Goal: Task Accomplishment & Management: Use online tool/utility

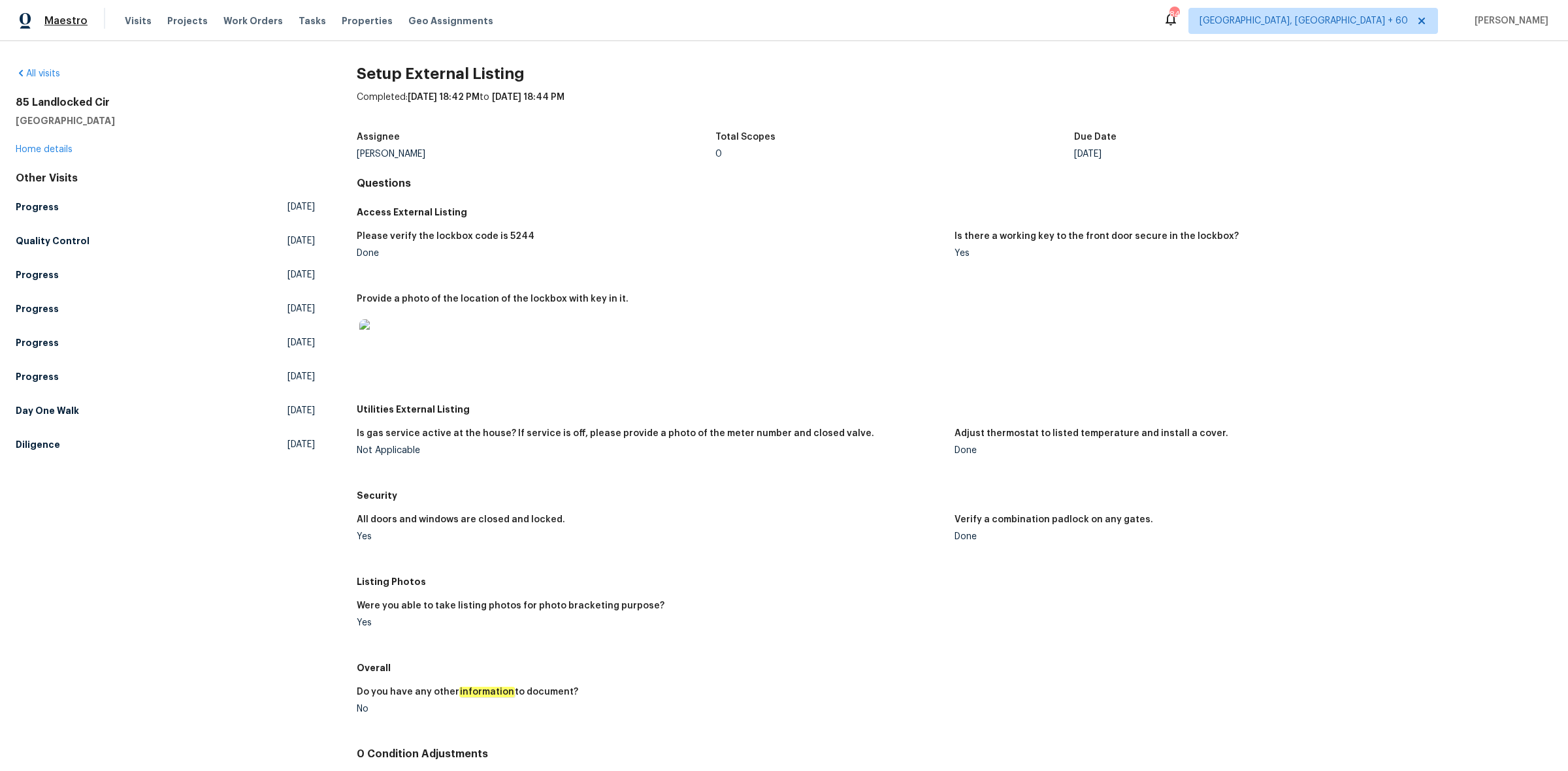
click at [60, 20] on span "Maestro" at bounding box center [66, 20] width 43 height 13
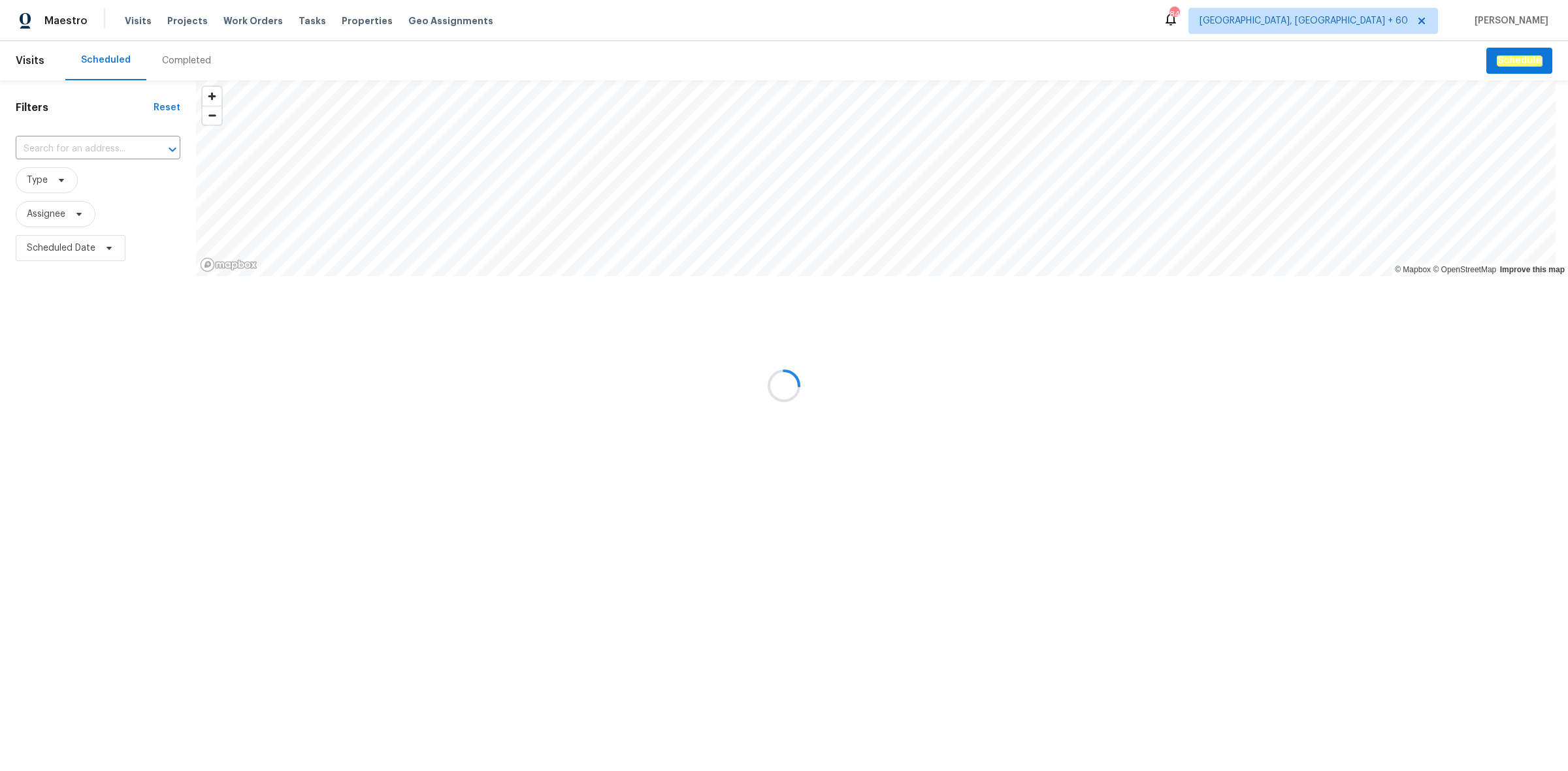
click at [178, 61] on div at bounding box center [784, 386] width 1568 height 771
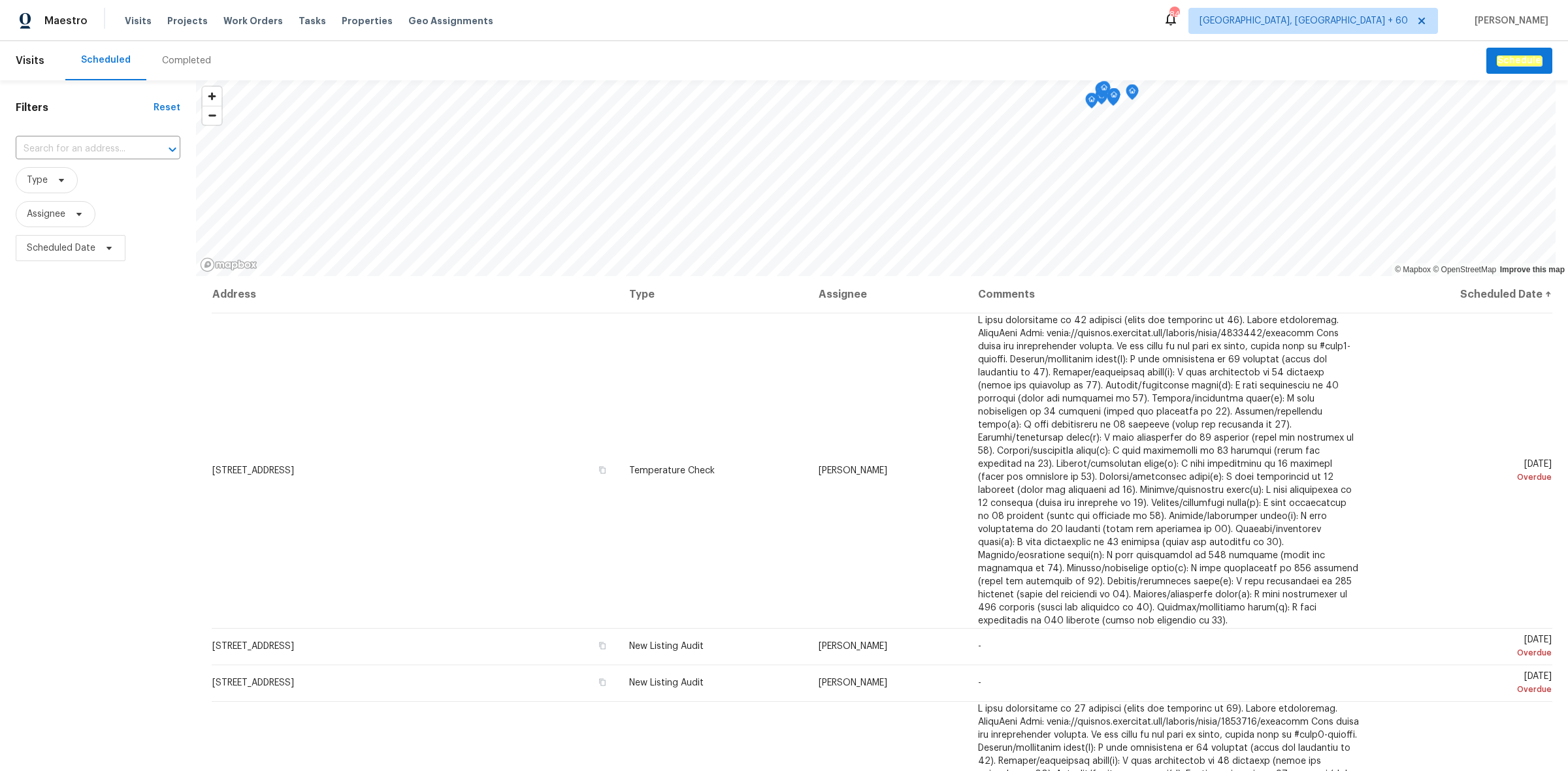
click at [194, 60] on div "Completed" at bounding box center [187, 60] width 49 height 13
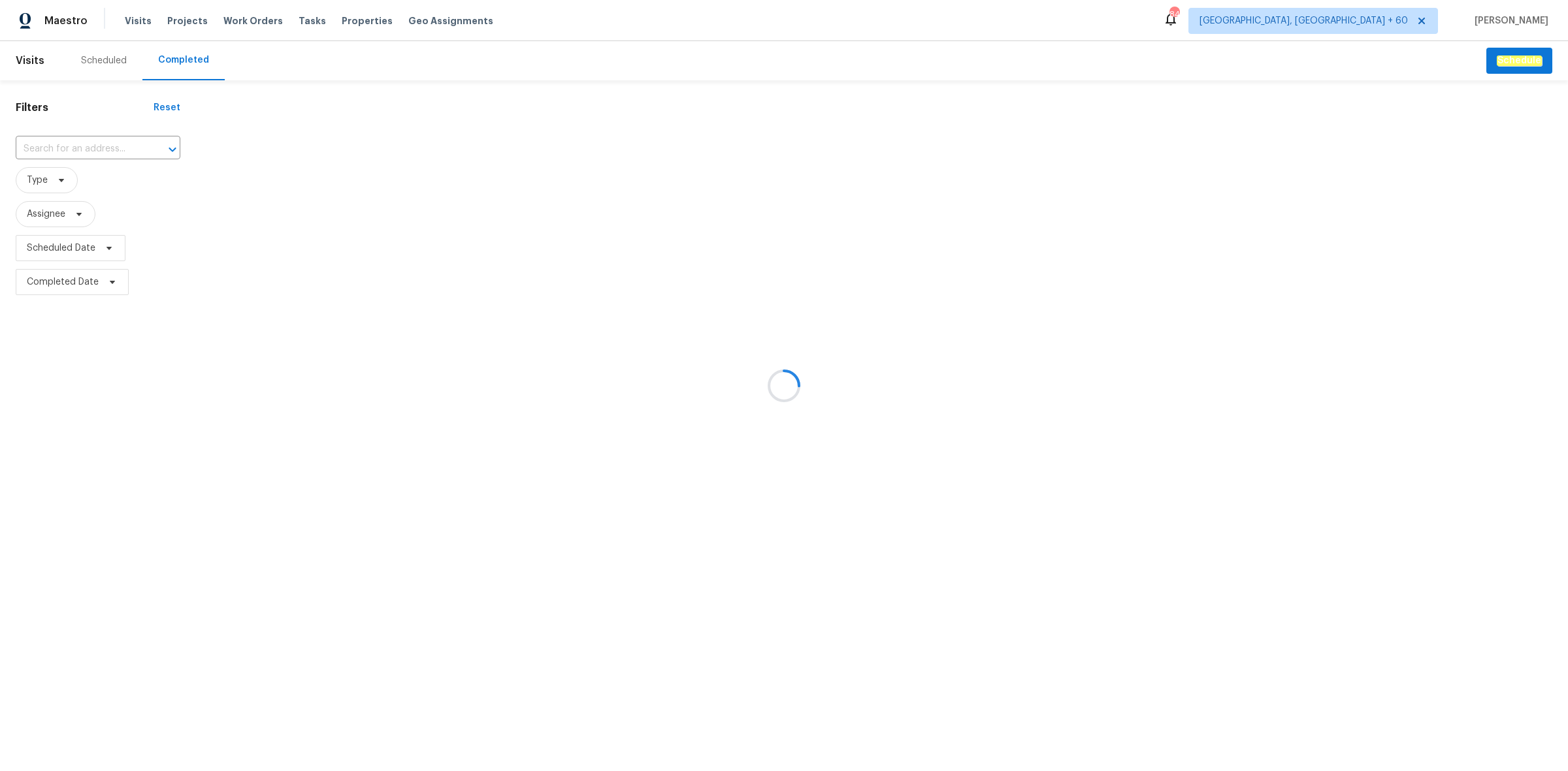
click at [73, 146] on div at bounding box center [784, 386] width 1568 height 771
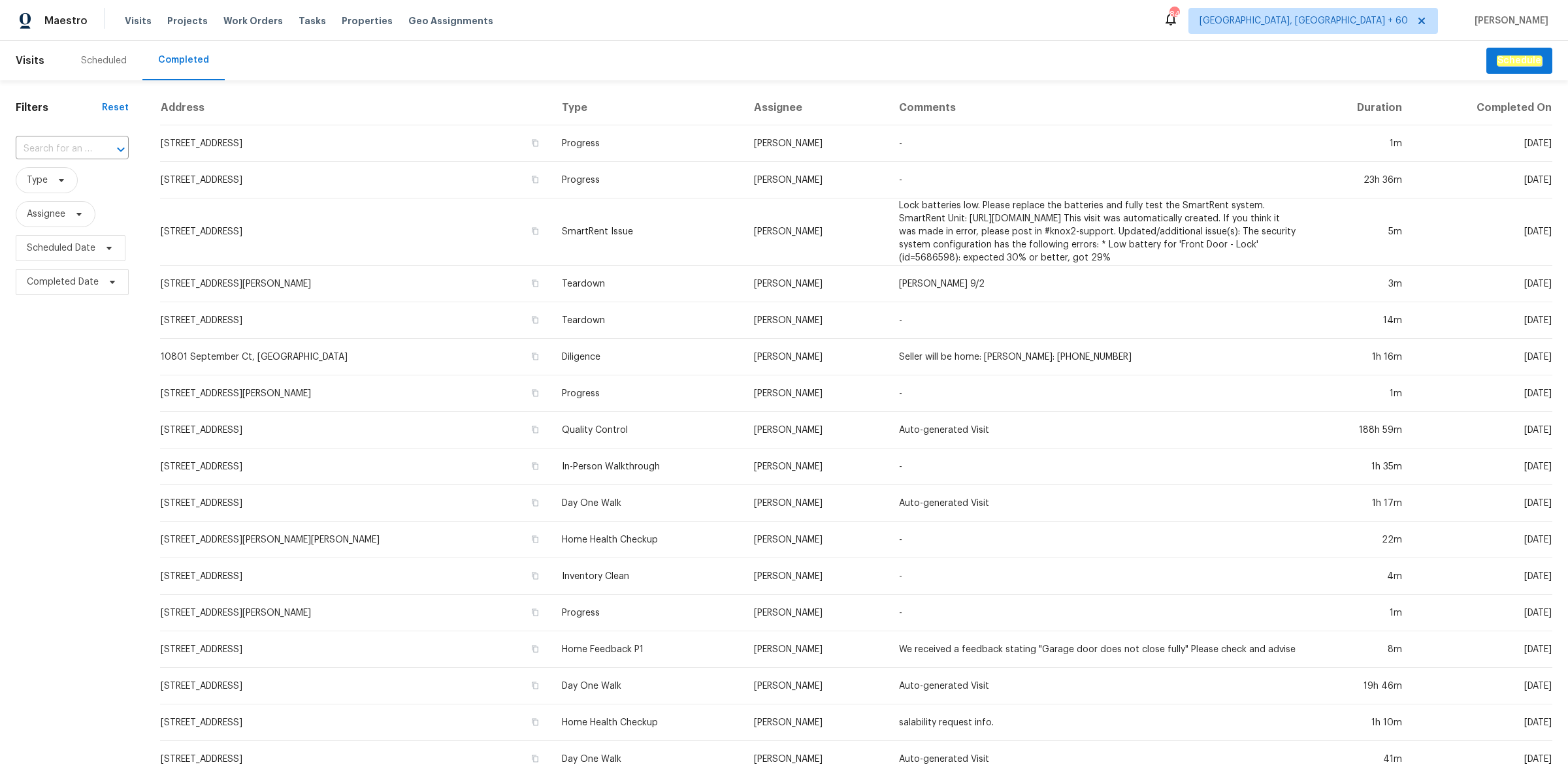
click at [63, 143] on input "text" at bounding box center [53, 149] width 77 height 20
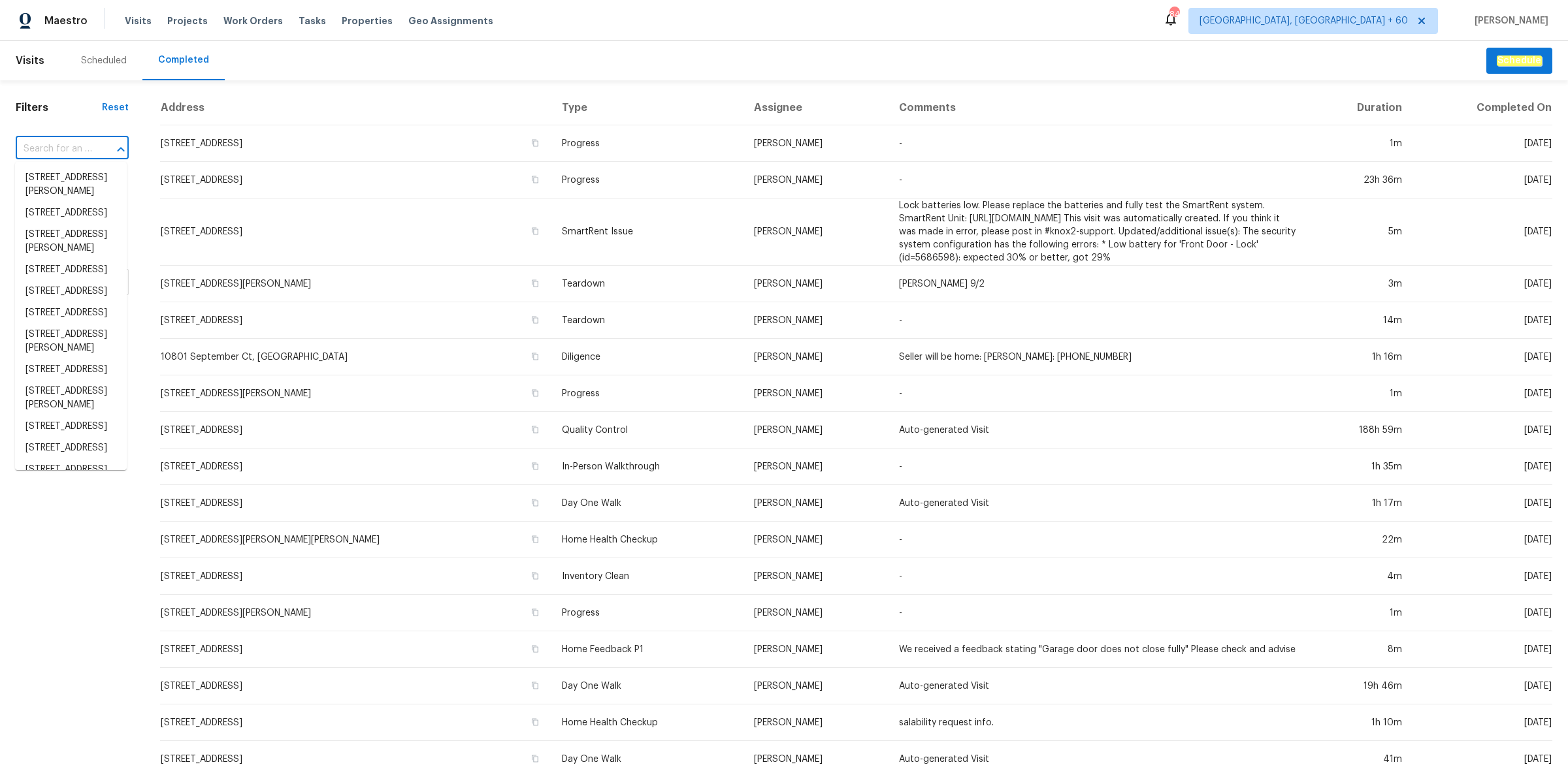
paste input "4733 Kelvington Dr, Indianapolis, IN 46254"
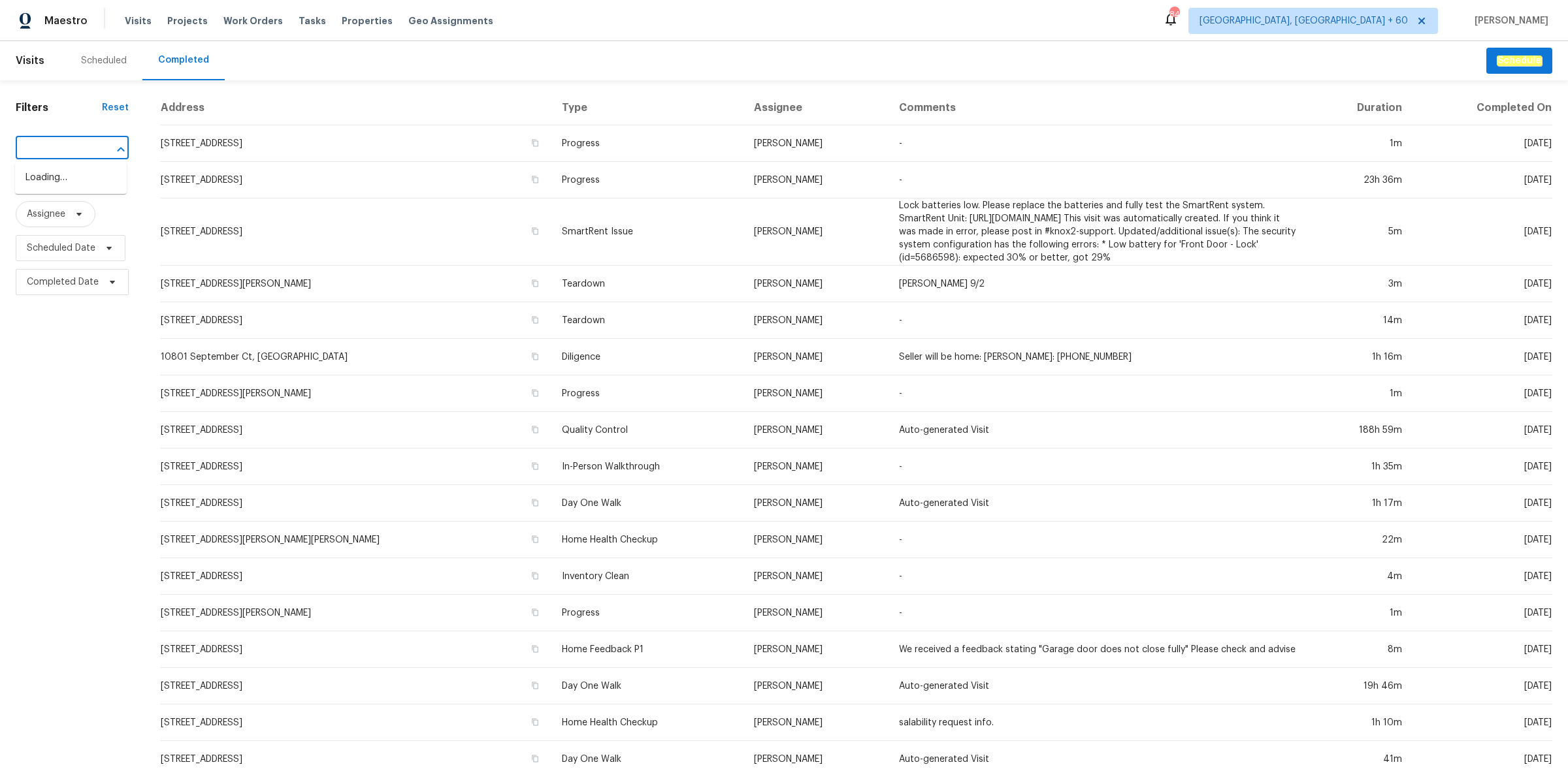
type input "4733 Kelvington Dr, Indianapolis, IN 46254"
click at [83, 173] on li "4733 Kelvington Dr, Indianapolis, IN 46254" at bounding box center [70, 184] width 112 height 35
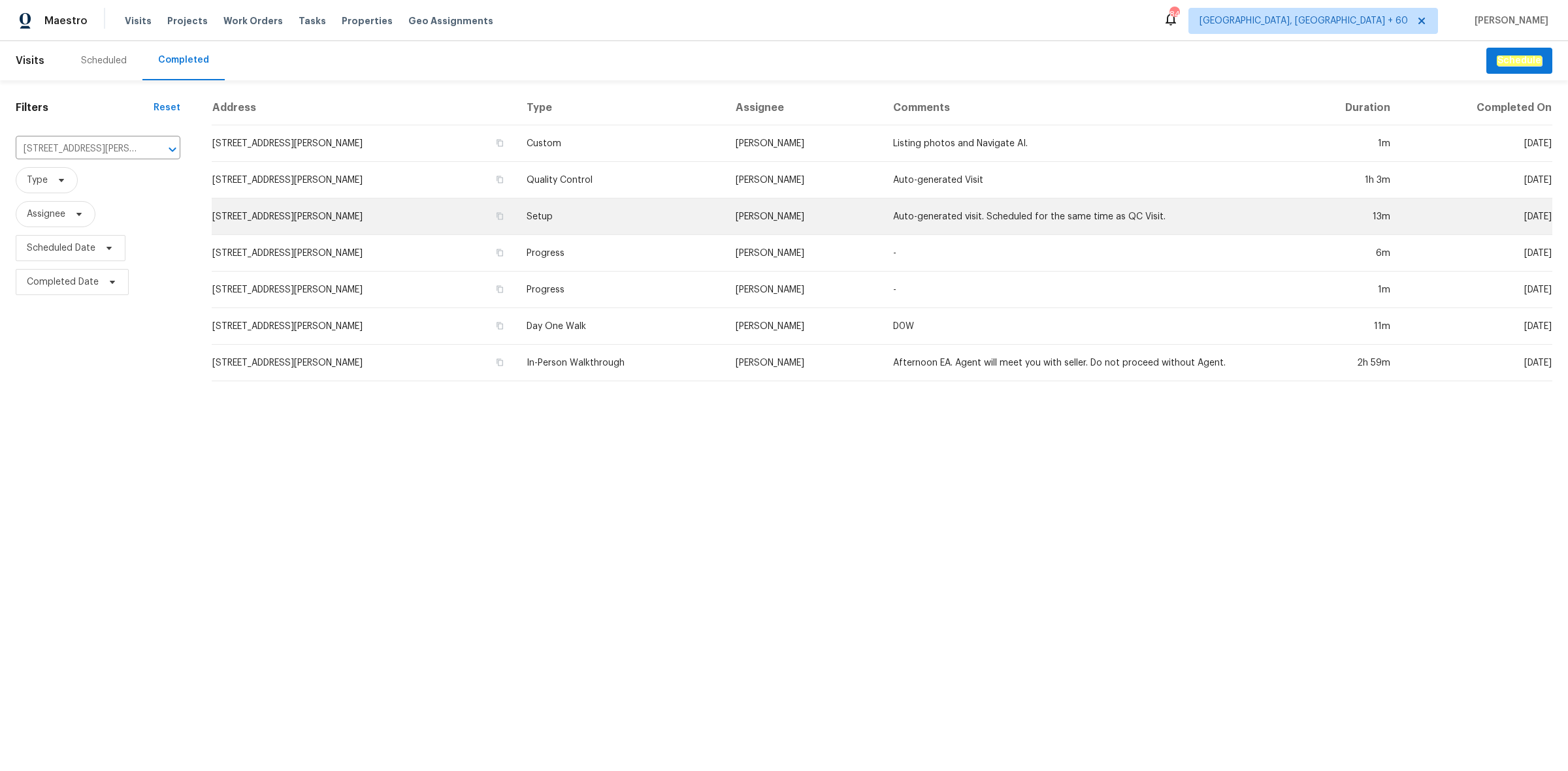
click at [634, 209] on td "Setup" at bounding box center [620, 217] width 209 height 37
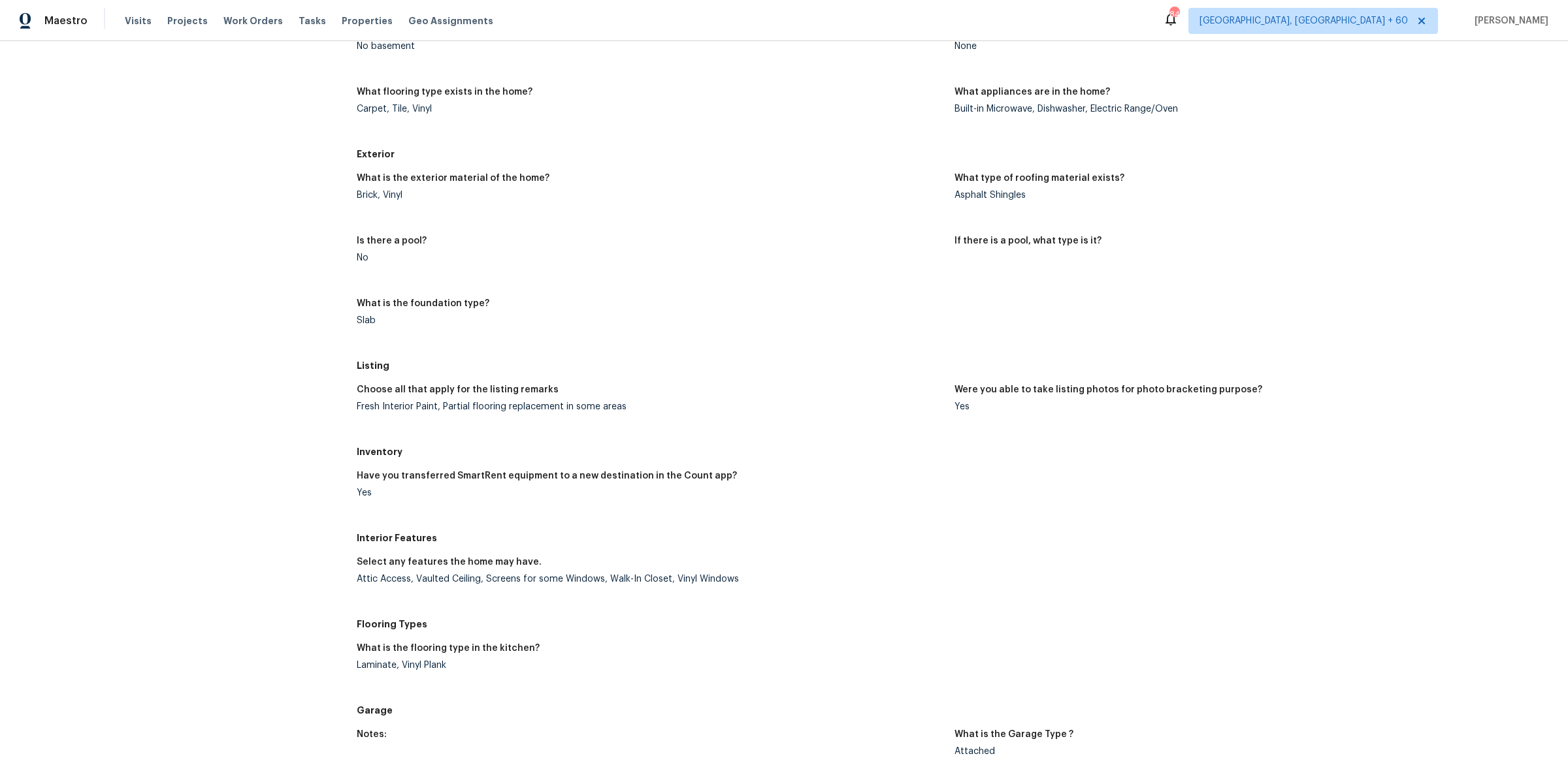
scroll to position [169, 0]
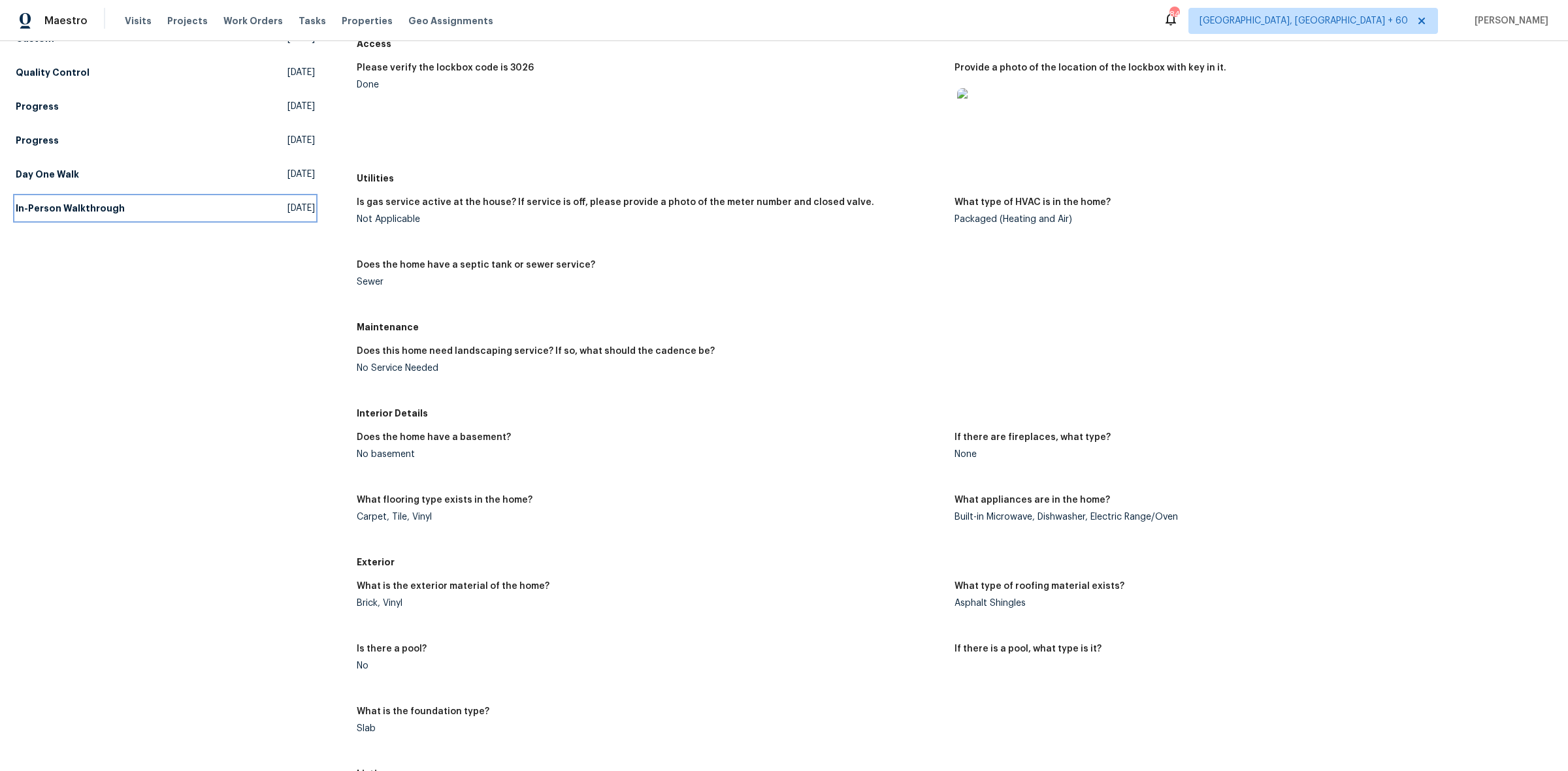
click at [129, 204] on link "In-Person Walkthrough Sat, Feb 01 2025" at bounding box center [165, 208] width 299 height 23
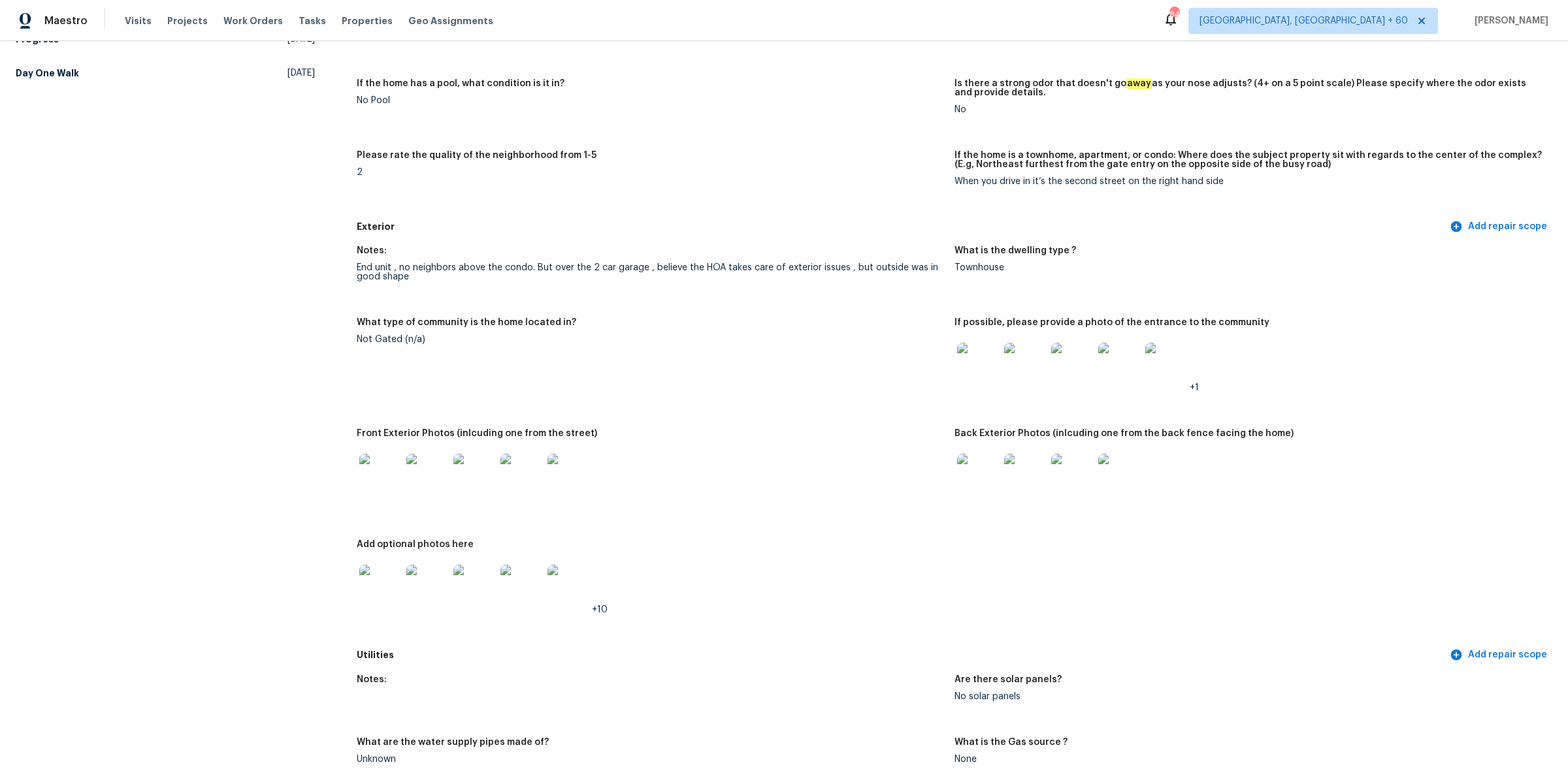
scroll to position [489, 0]
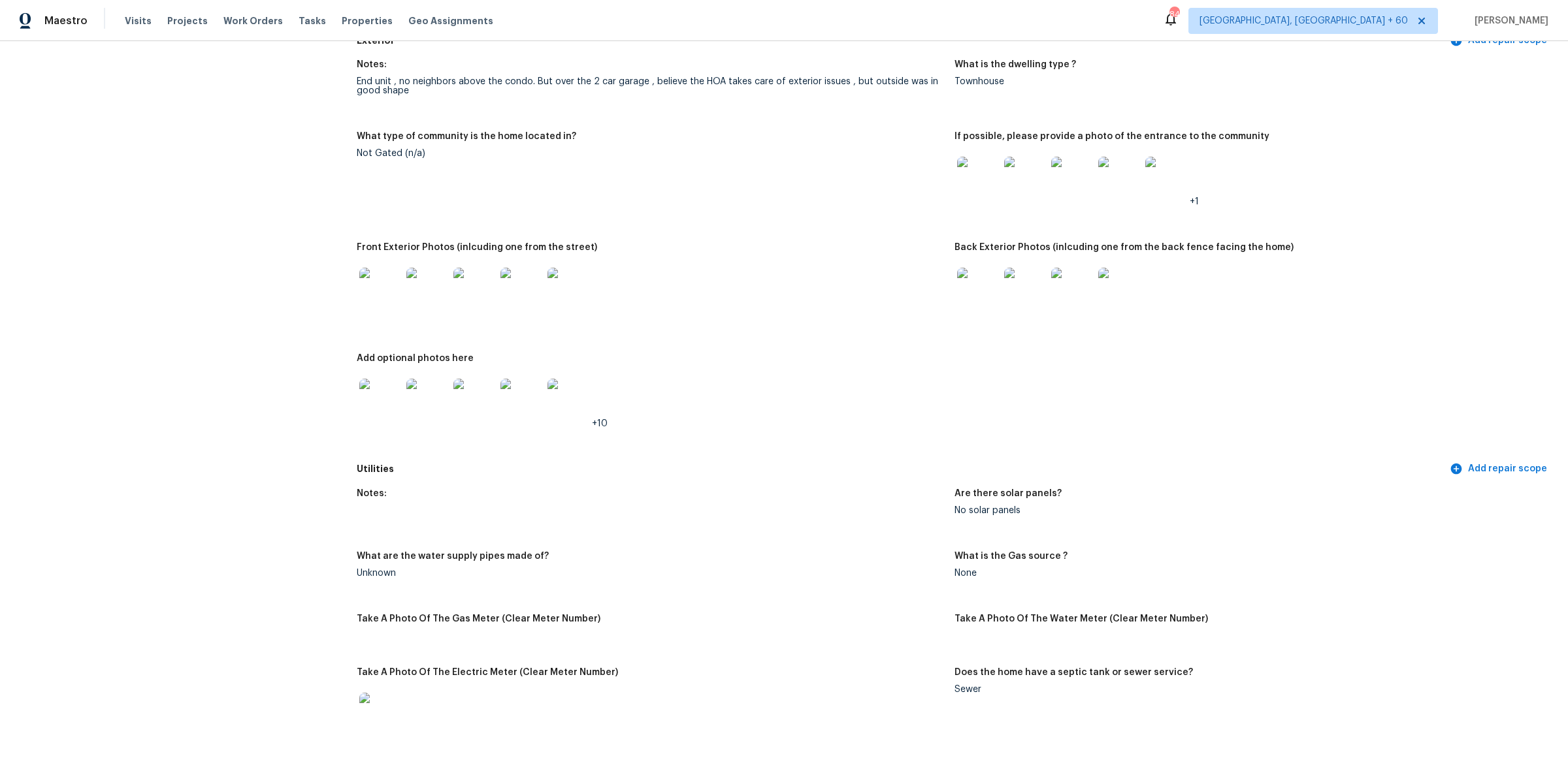
click at [970, 288] on img at bounding box center [977, 288] width 42 height 42
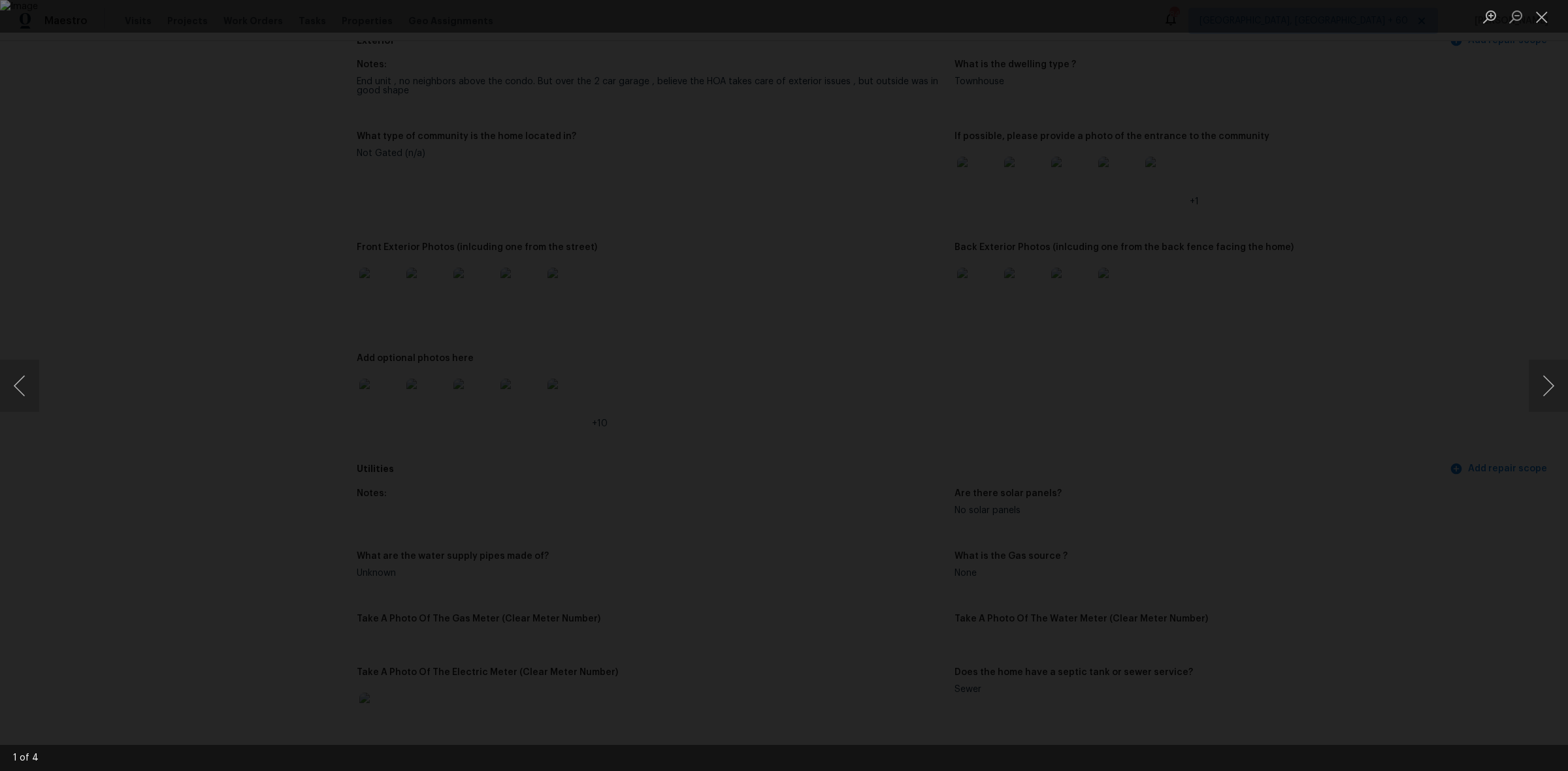
click at [1528, 376] on div "Lightbox" at bounding box center [784, 386] width 1568 height 771
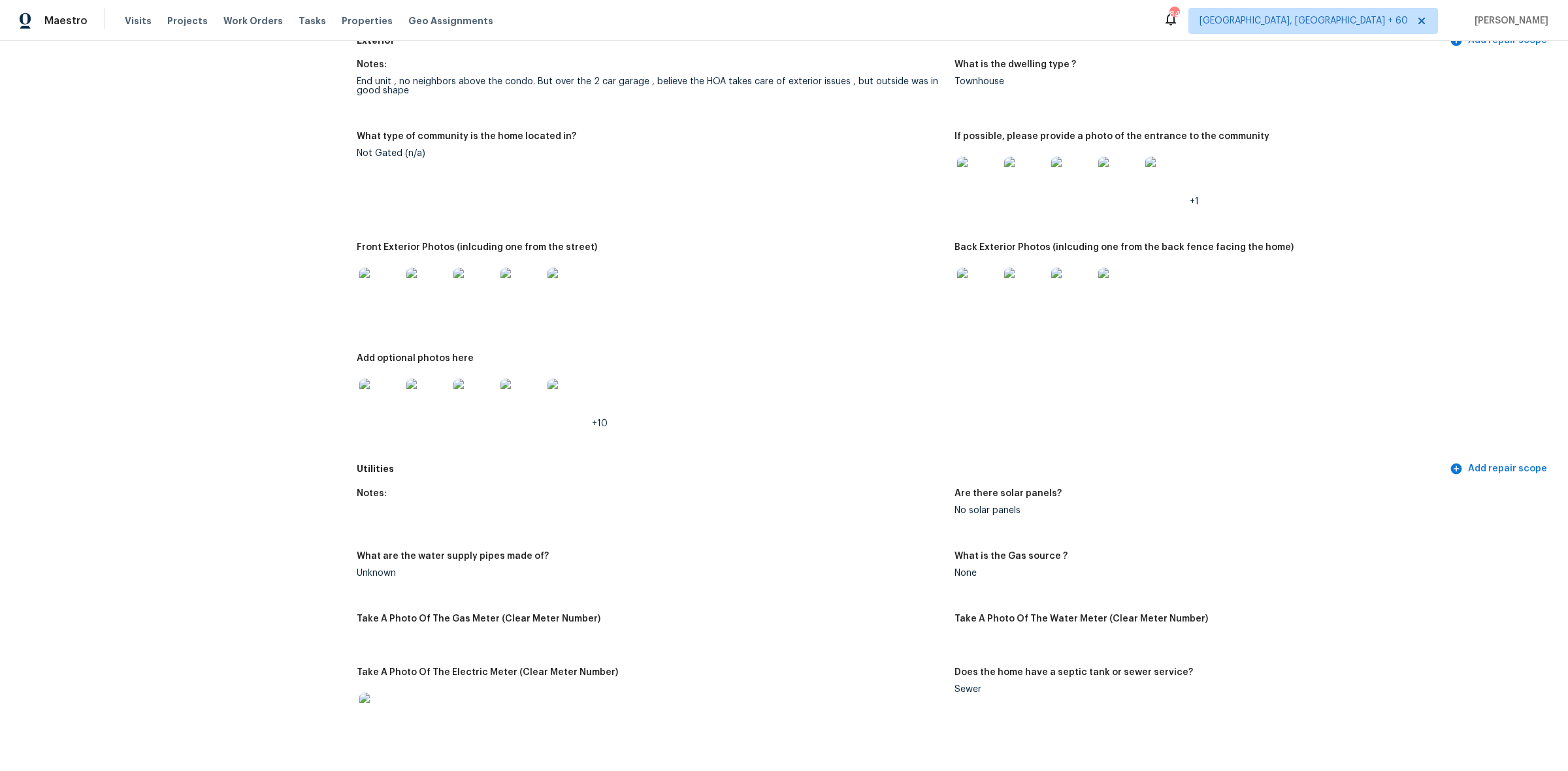
click at [1025, 294] on img at bounding box center [1025, 288] width 42 height 42
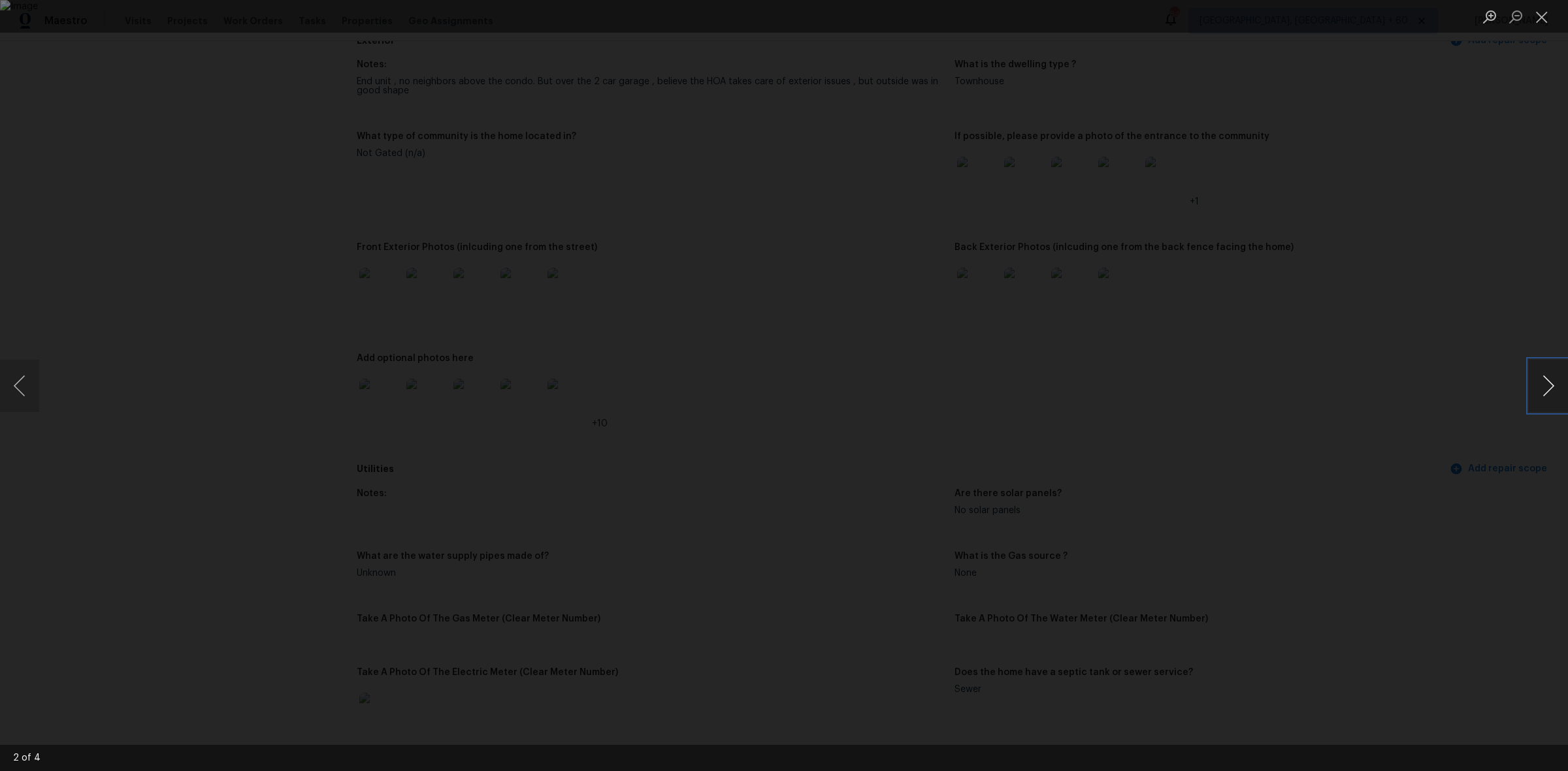
click at [1549, 392] on button "Next image" at bounding box center [1549, 386] width 39 height 52
click at [1547, 392] on button "Next image" at bounding box center [1549, 386] width 39 height 52
click at [1548, 18] on button "Close lightbox" at bounding box center [1542, 17] width 26 height 23
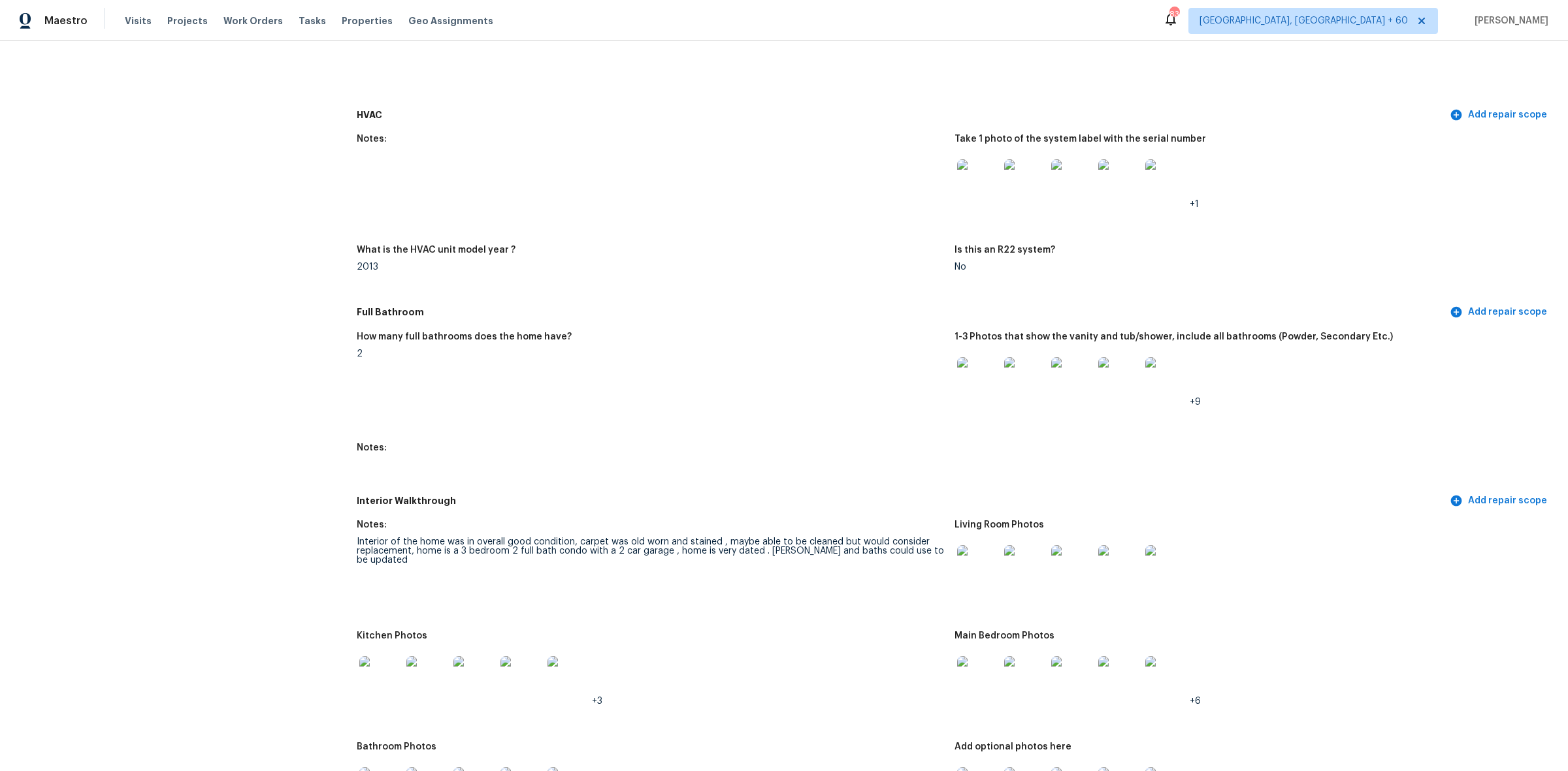
scroll to position [1388, 0]
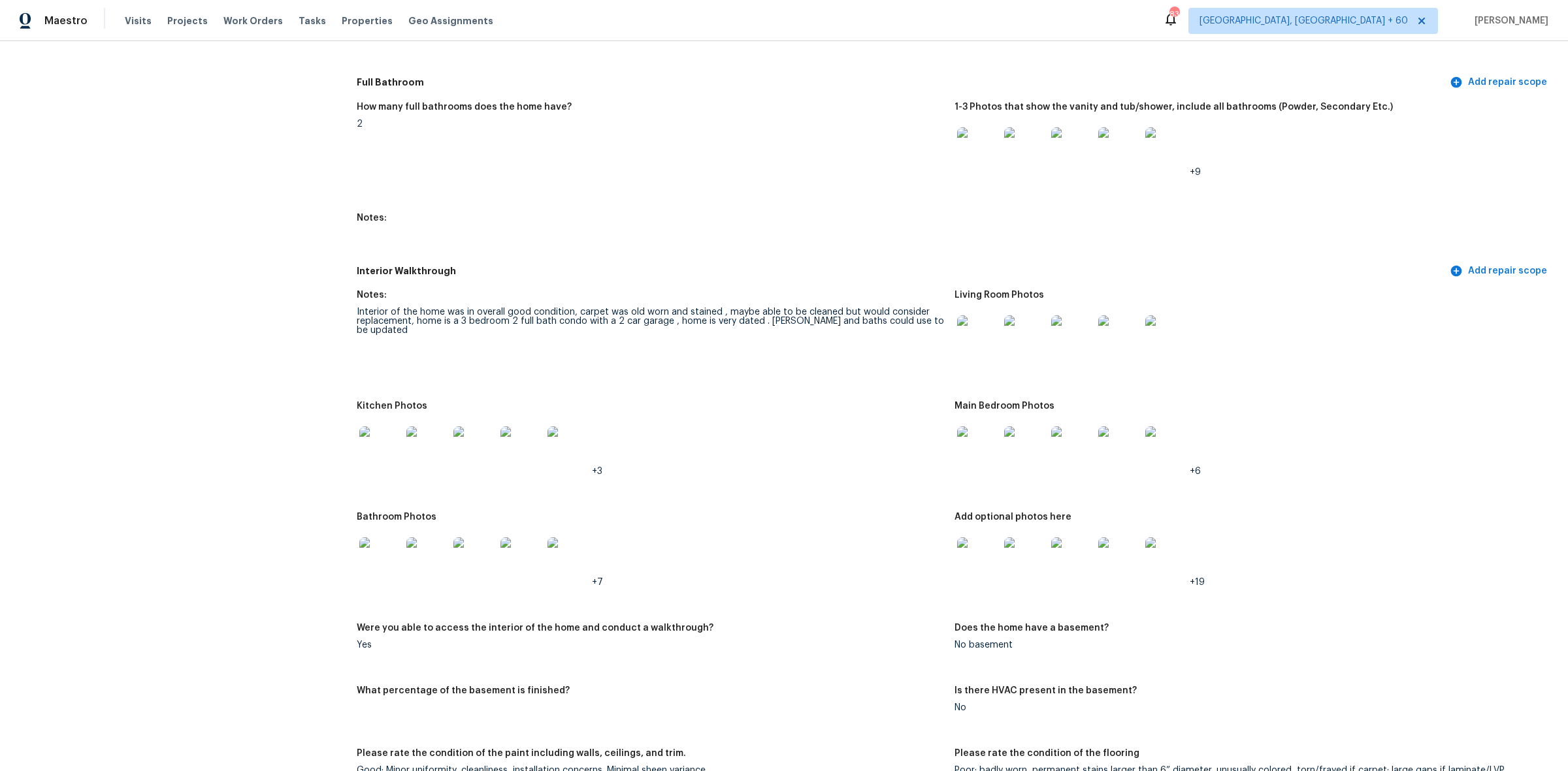
click at [963, 333] on img at bounding box center [977, 336] width 42 height 42
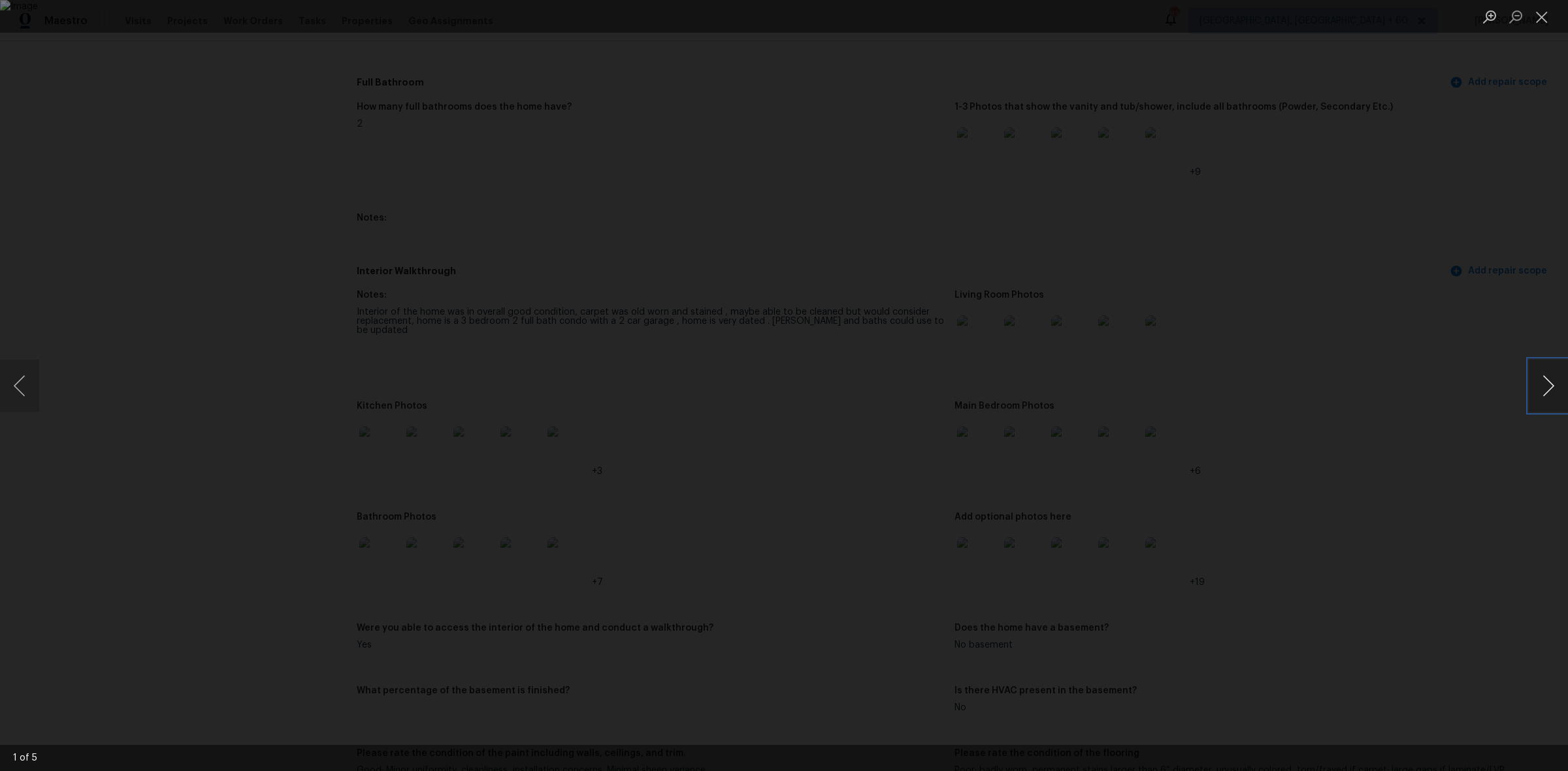
click at [1559, 383] on button "Next image" at bounding box center [1549, 386] width 39 height 52
click at [1550, 384] on button "Next image" at bounding box center [1549, 386] width 39 height 52
click at [19, 380] on button "Previous image" at bounding box center [19, 386] width 39 height 52
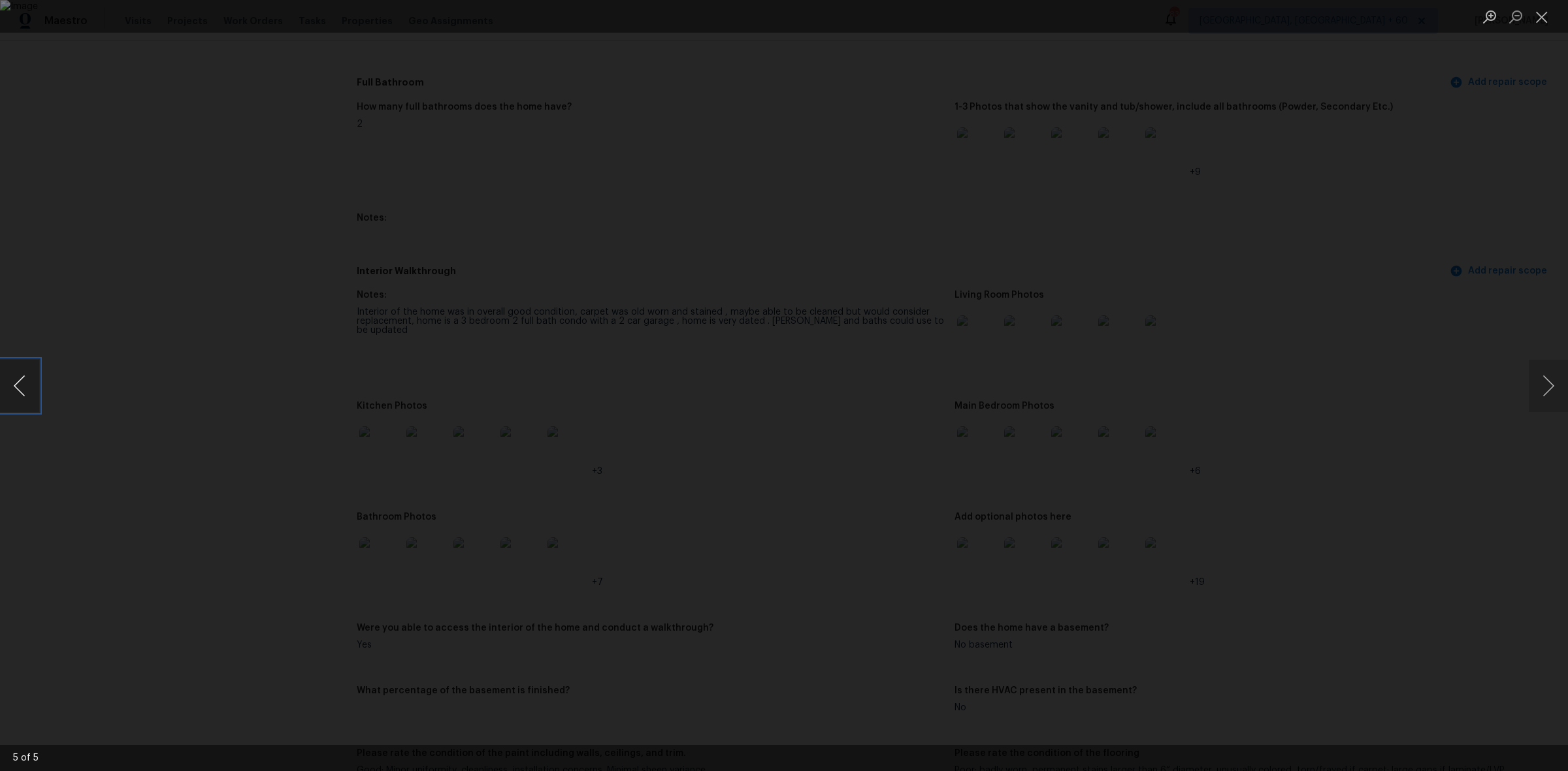
click at [19, 380] on button "Previous image" at bounding box center [19, 386] width 39 height 52
click at [1540, 17] on button "Close lightbox" at bounding box center [1542, 17] width 26 height 23
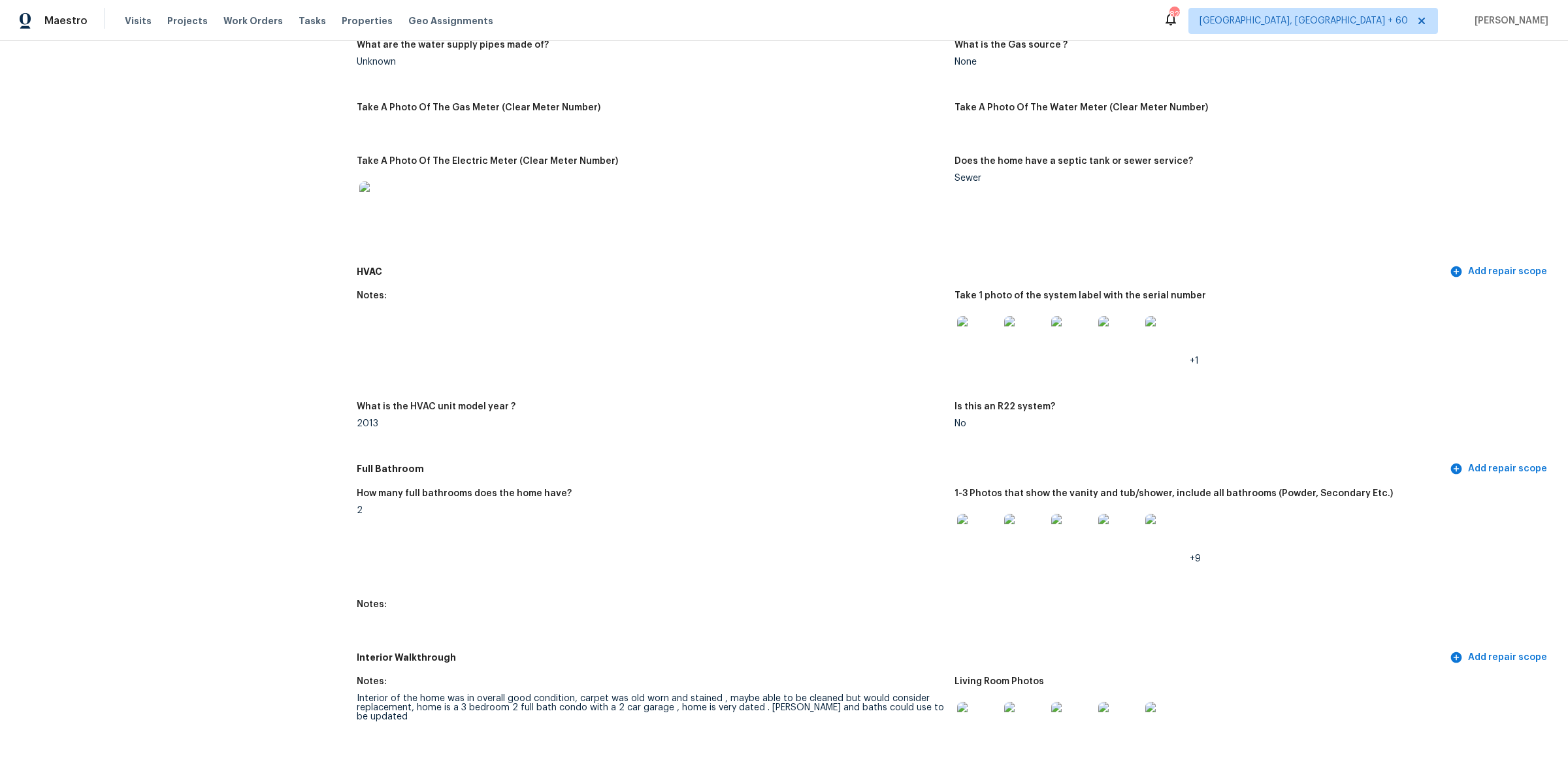
scroll to position [980, 0]
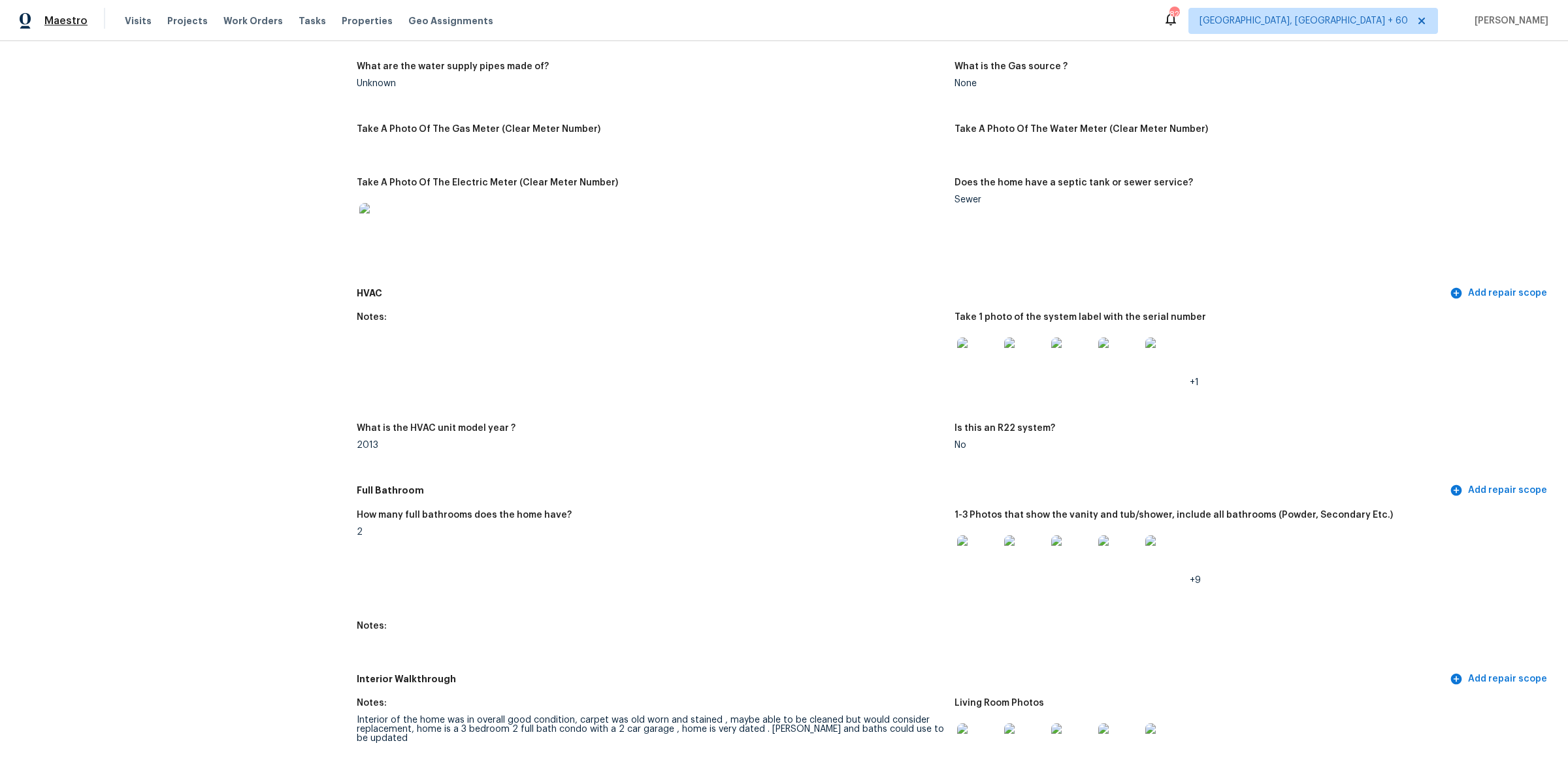
click at [63, 17] on span "Maestro" at bounding box center [66, 20] width 43 height 13
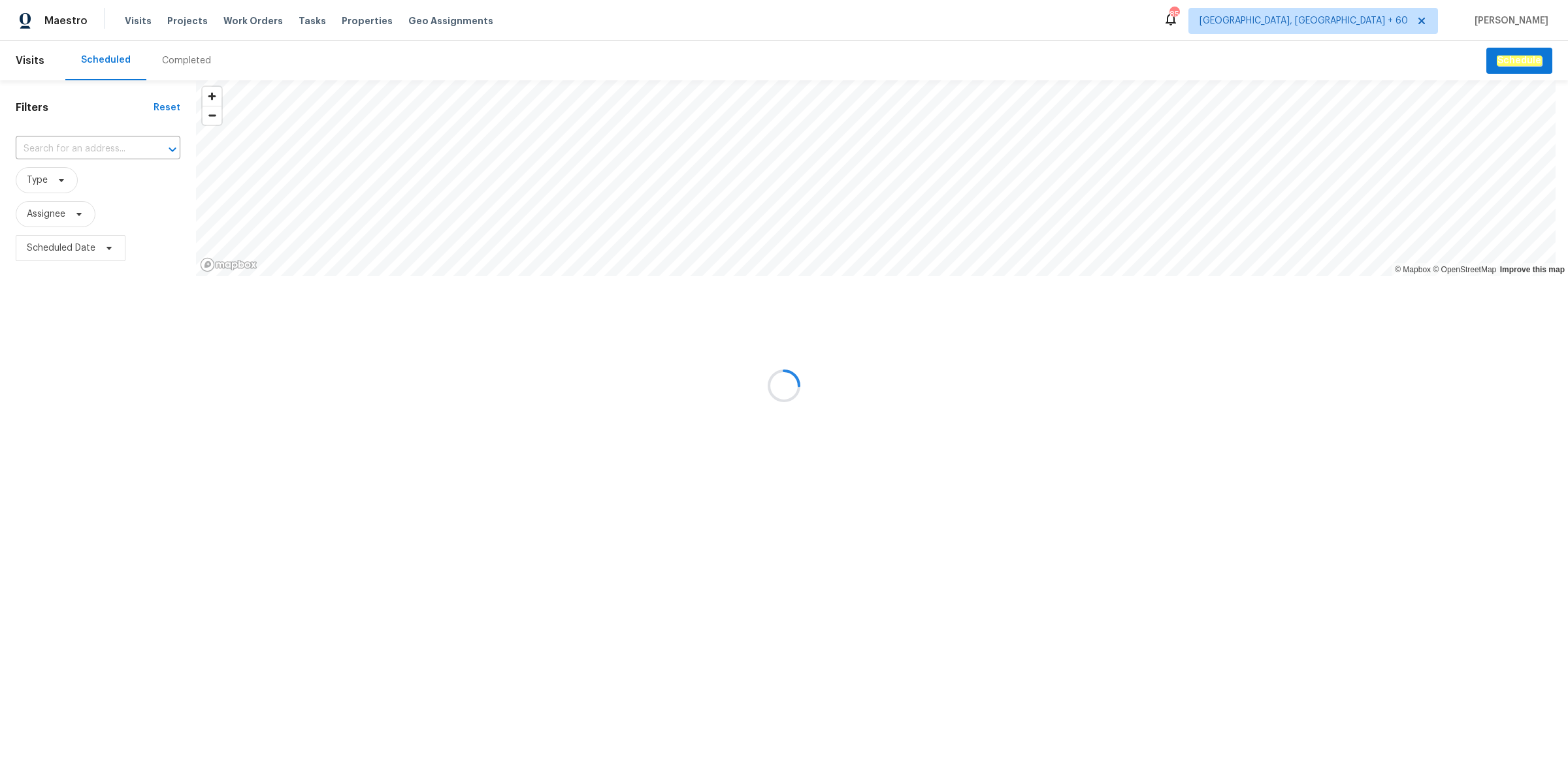
click at [199, 57] on div at bounding box center [784, 386] width 1568 height 771
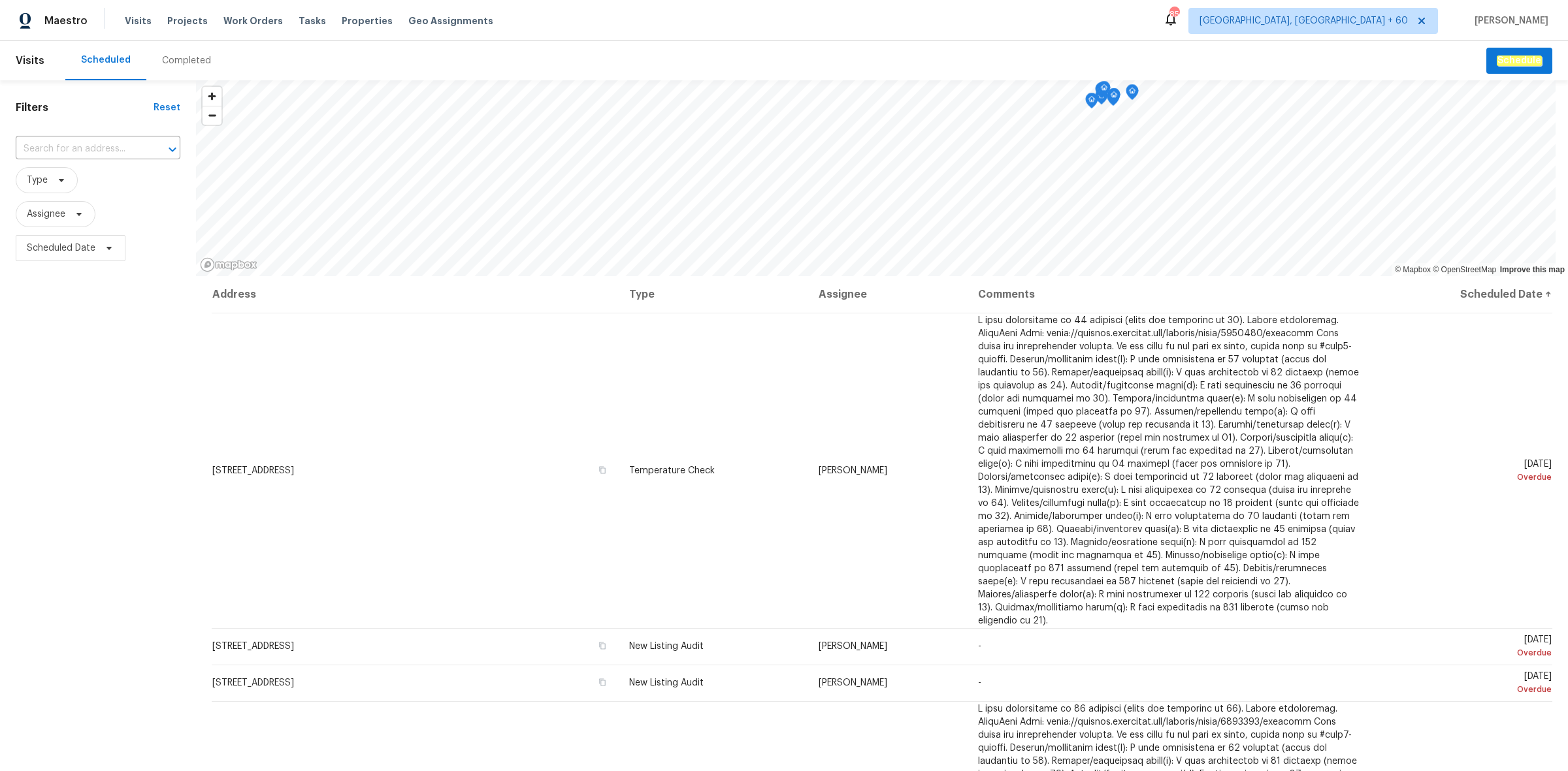
click at [184, 59] on div "Completed" at bounding box center [187, 60] width 49 height 13
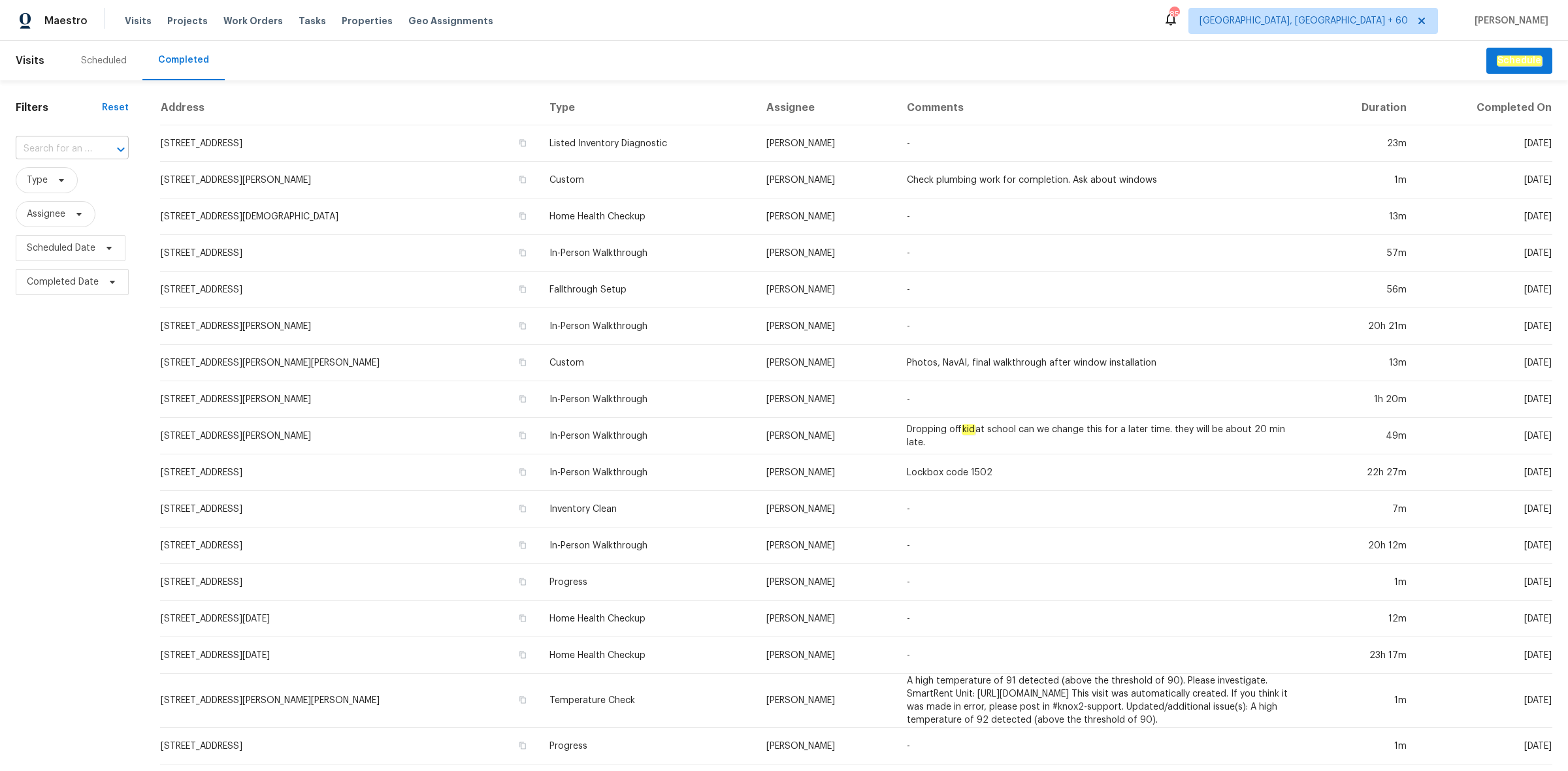
click at [43, 145] on input "text" at bounding box center [53, 149] width 77 height 20
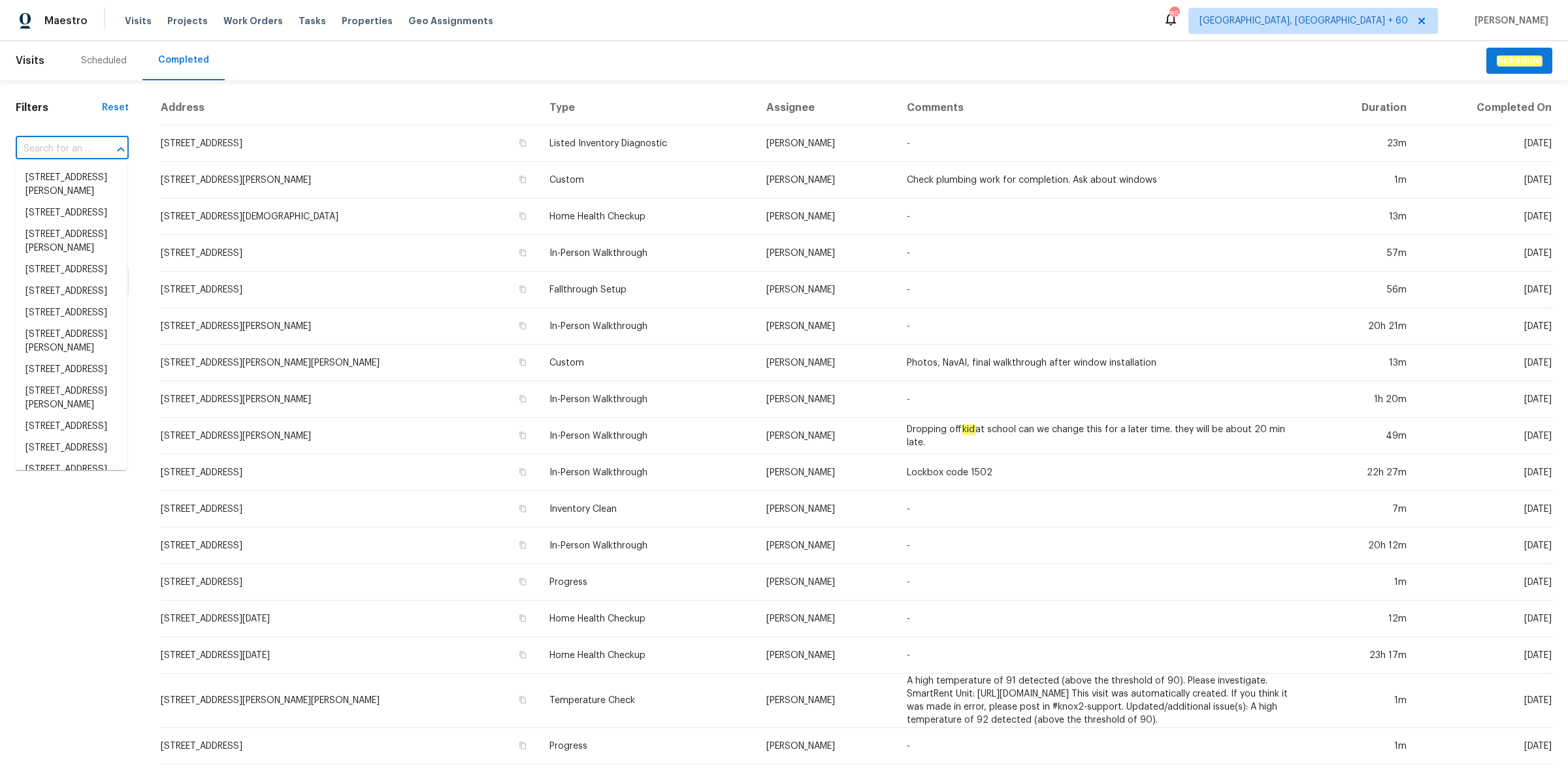
paste input "1601 N Saba St, Chandler, AZ 85225"
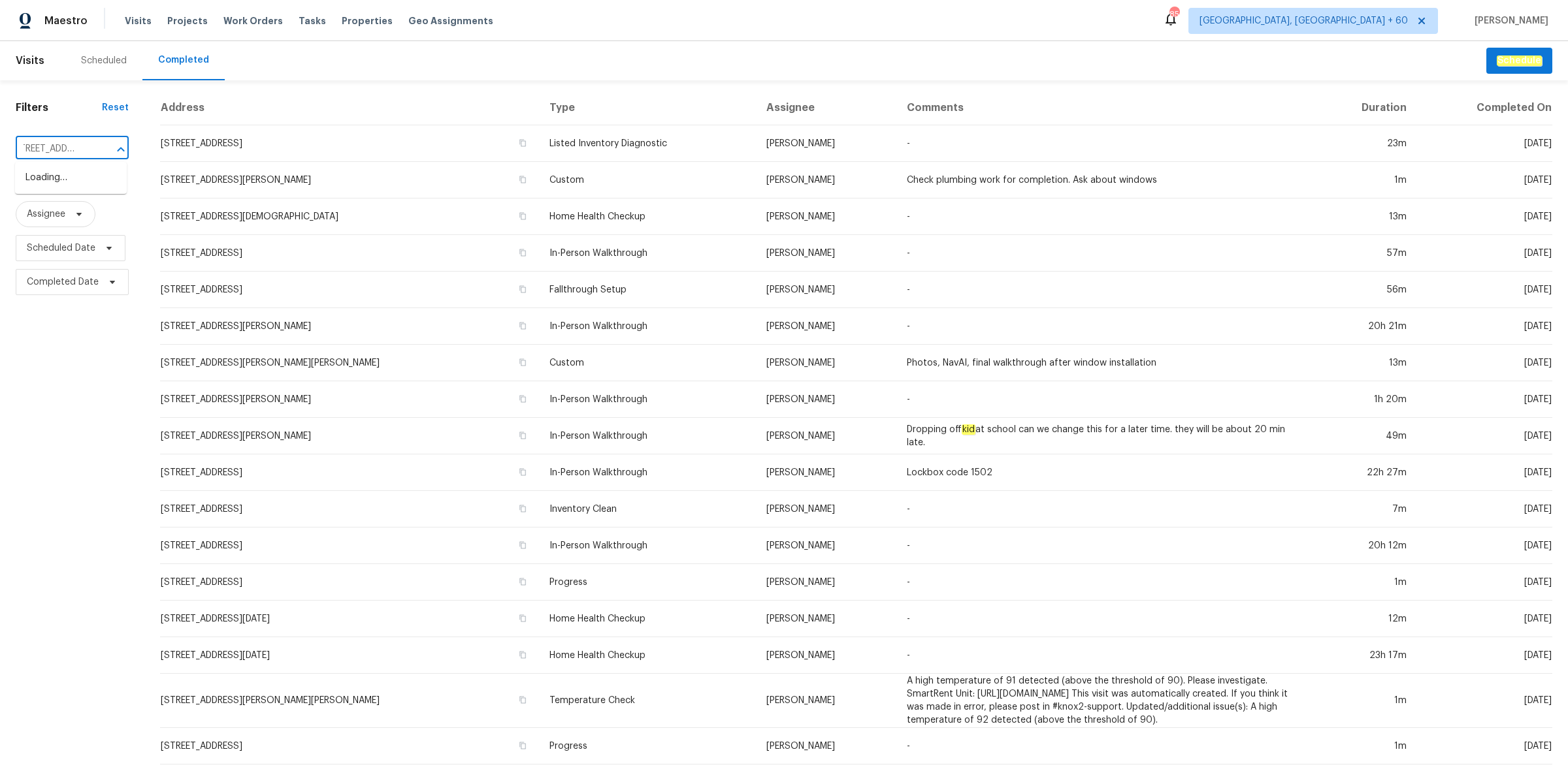
type input "1601 N Saba St, Chandler, AZ 85225"
click at [83, 211] on li "1601 N Saba St Unit 271, Chandler, AZ 85225" at bounding box center [70, 199] width 112 height 21
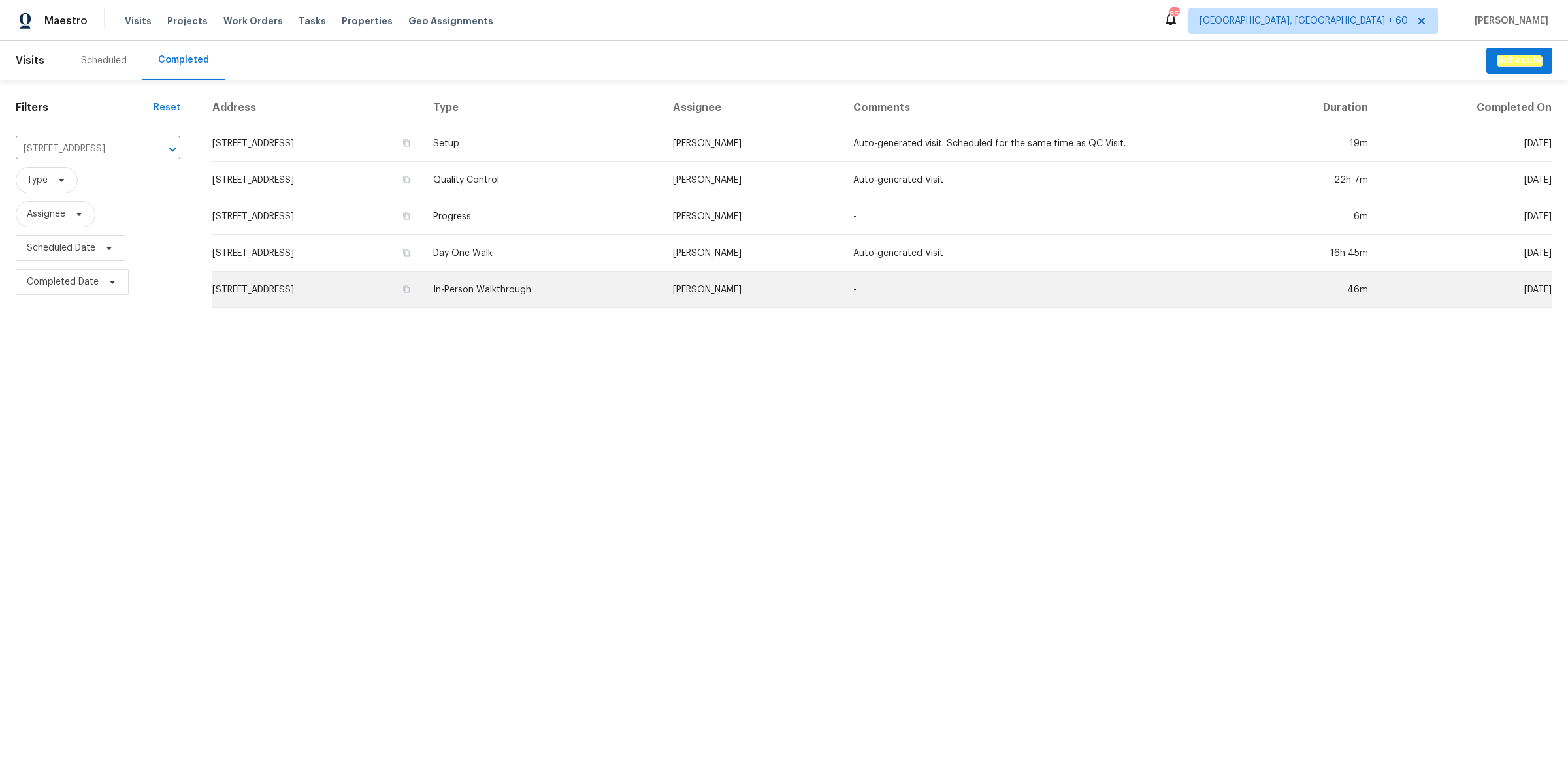
click at [897, 296] on td "-" at bounding box center [1044, 290] width 402 height 37
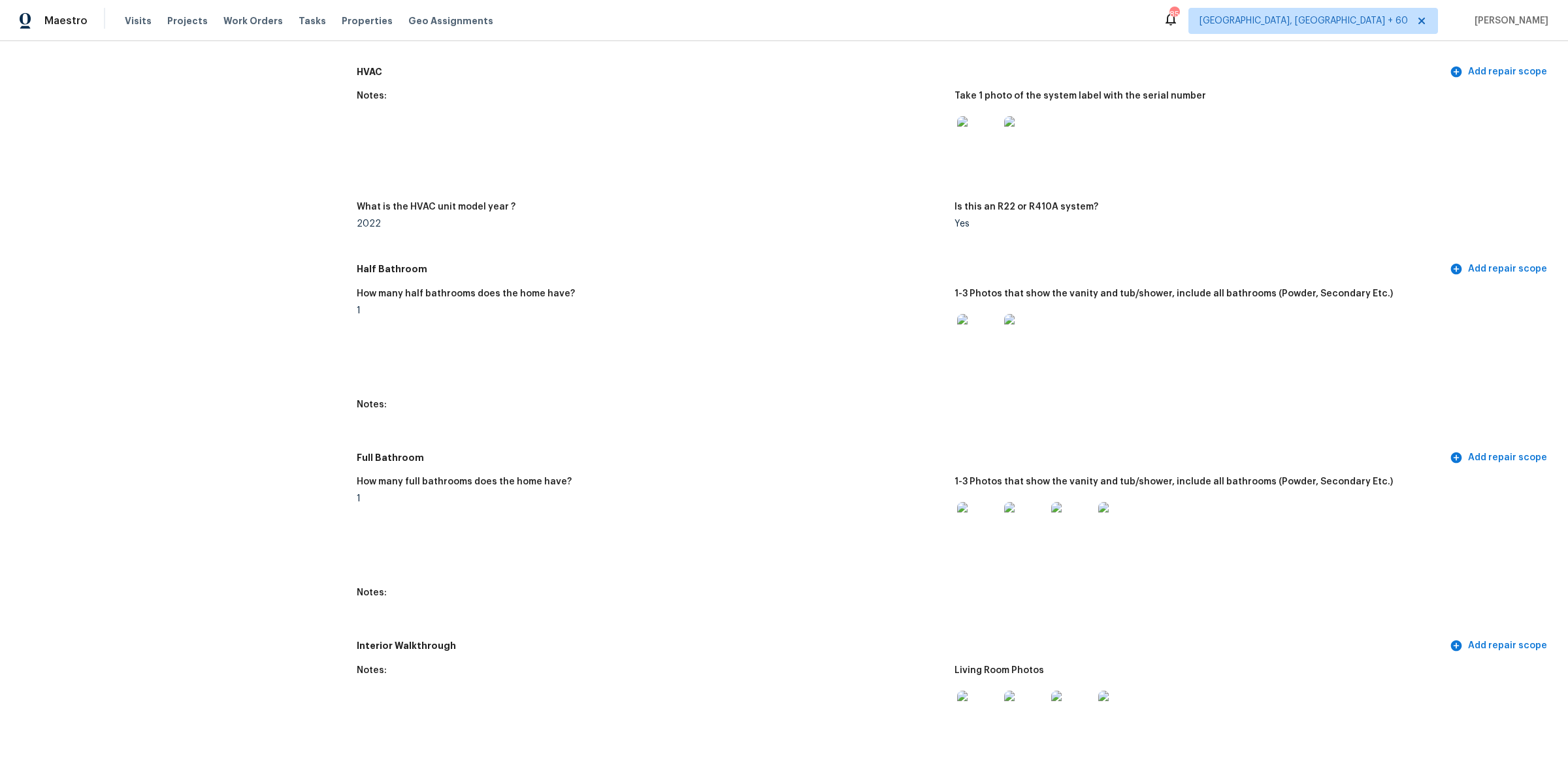
scroll to position [1388, 0]
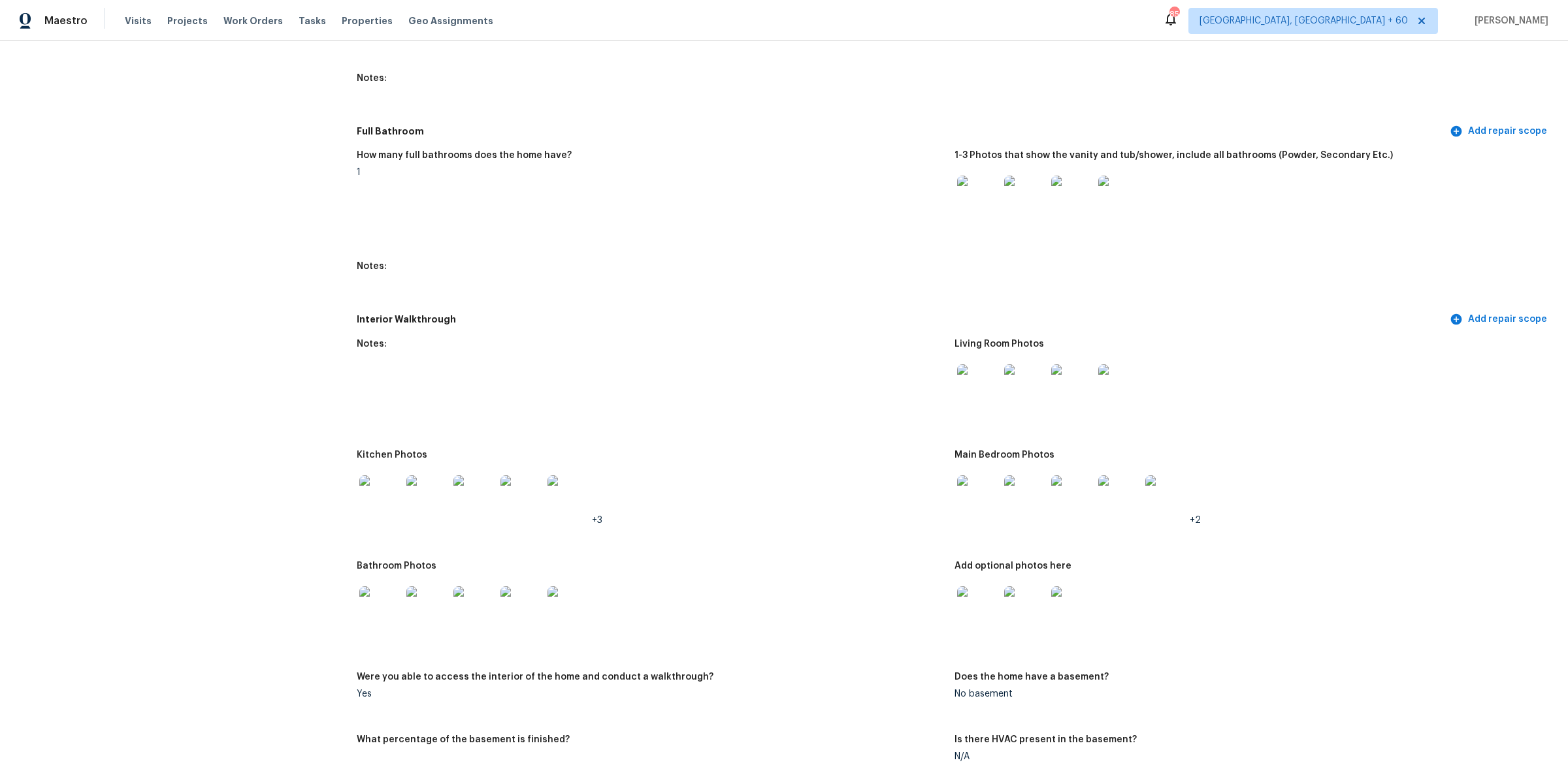
click at [957, 380] on img at bounding box center [977, 385] width 42 height 42
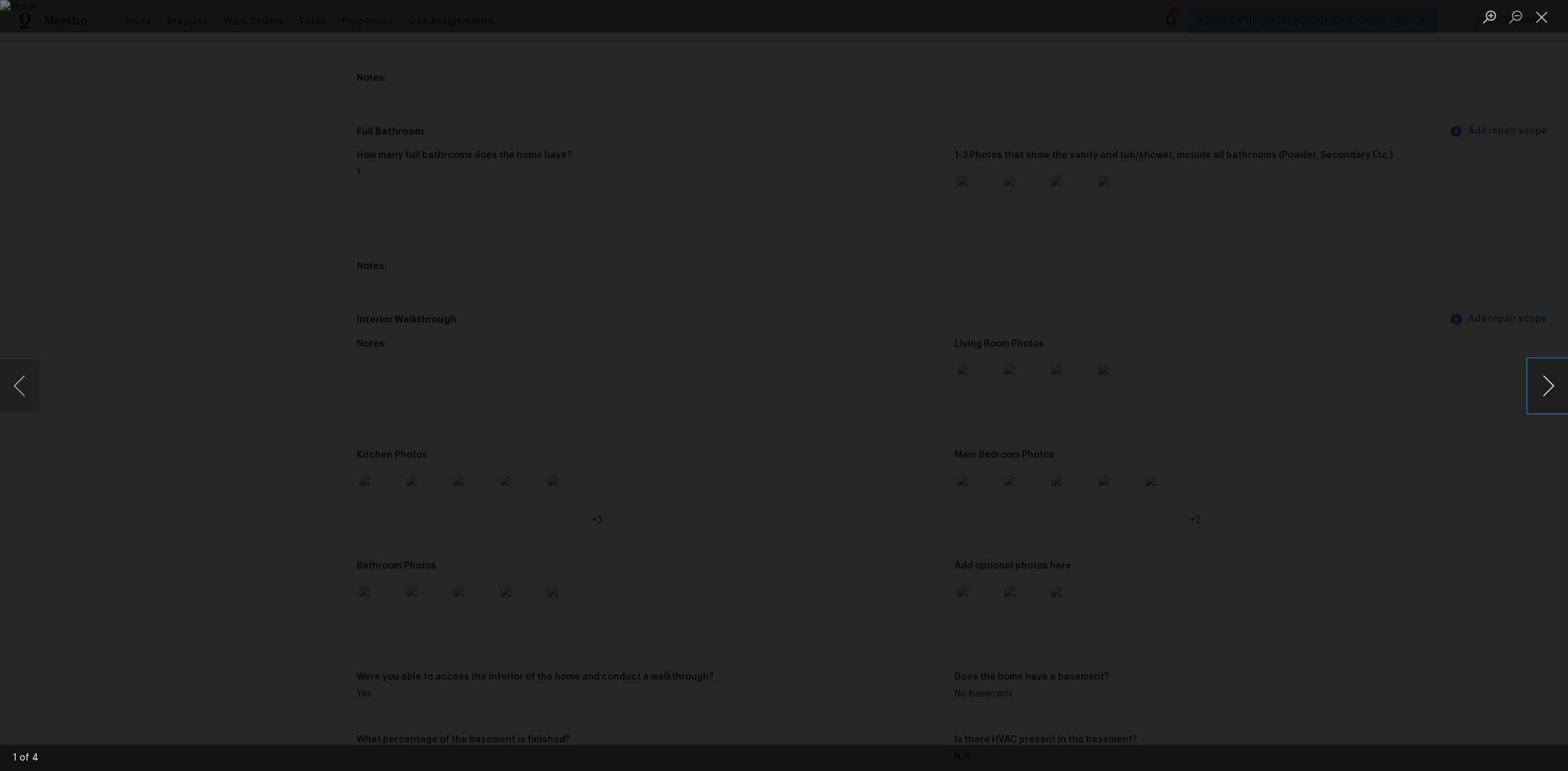
click at [1544, 392] on button "Next image" at bounding box center [1549, 386] width 39 height 52
click at [1538, 392] on button "Next image" at bounding box center [1549, 386] width 39 height 52
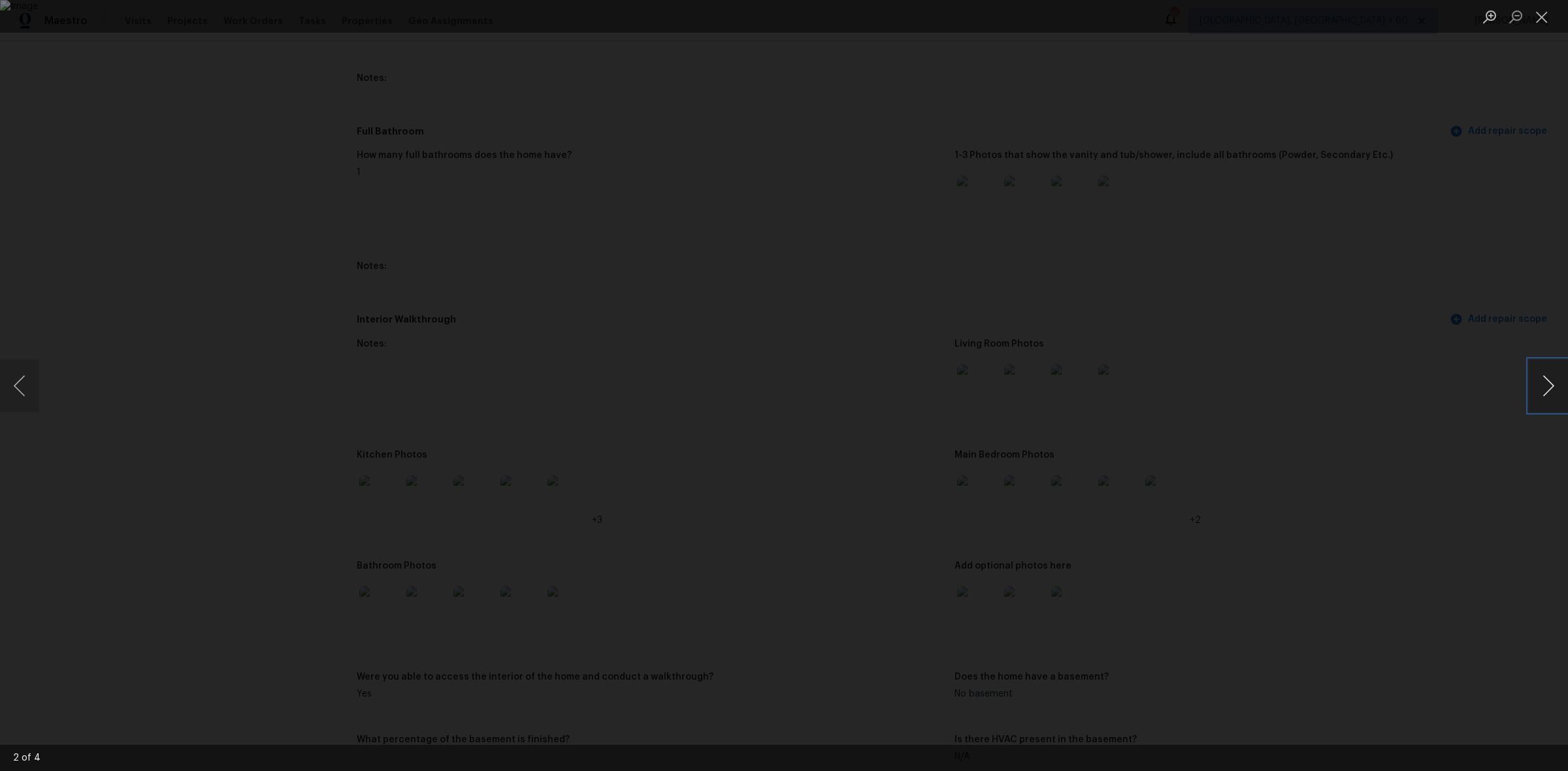
click at [1538, 392] on button "Next image" at bounding box center [1549, 386] width 39 height 52
click at [1539, 13] on button "Close lightbox" at bounding box center [1542, 17] width 26 height 23
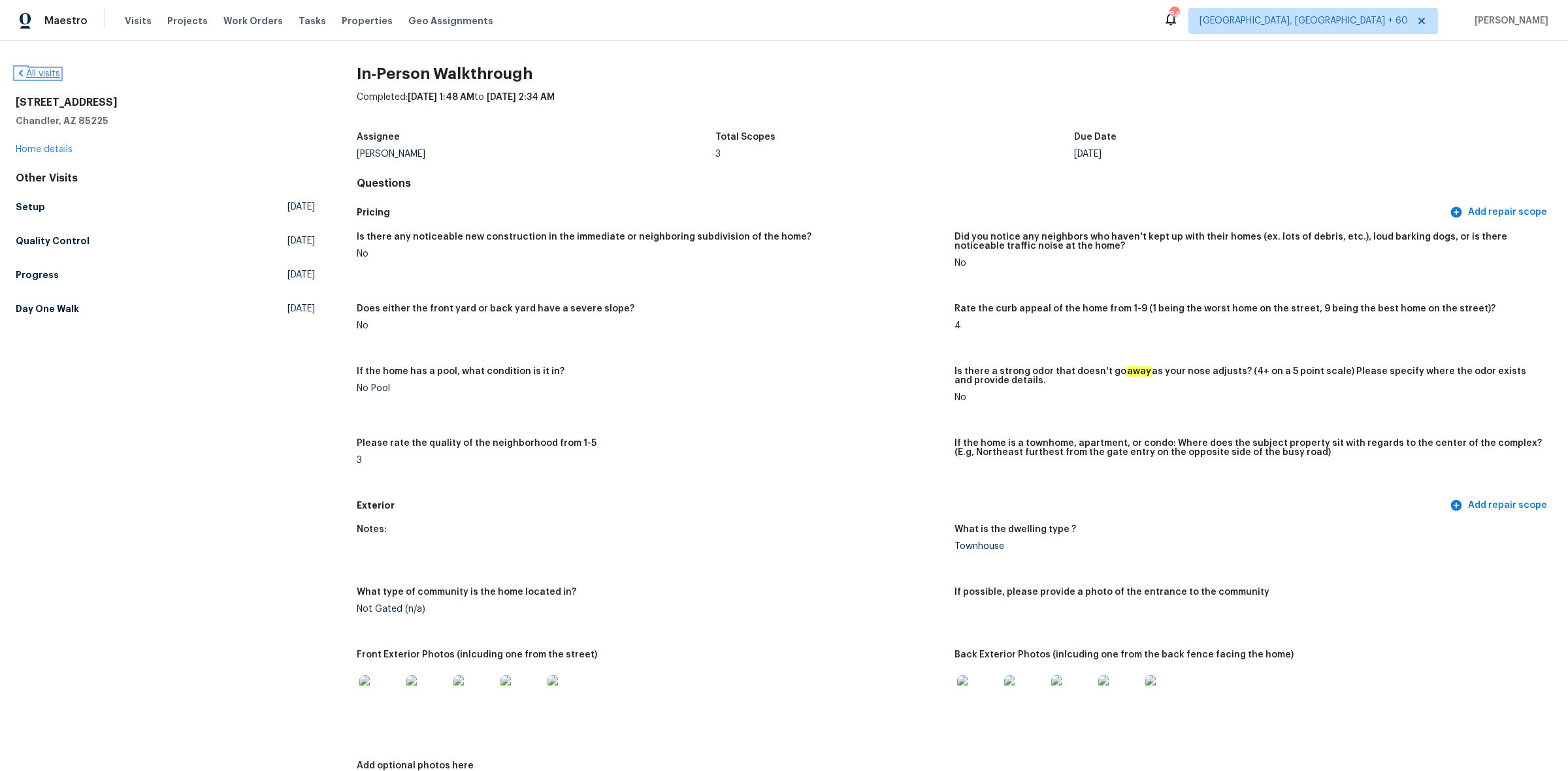
click at [43, 70] on link "All visits" at bounding box center [38, 73] width 45 height 9
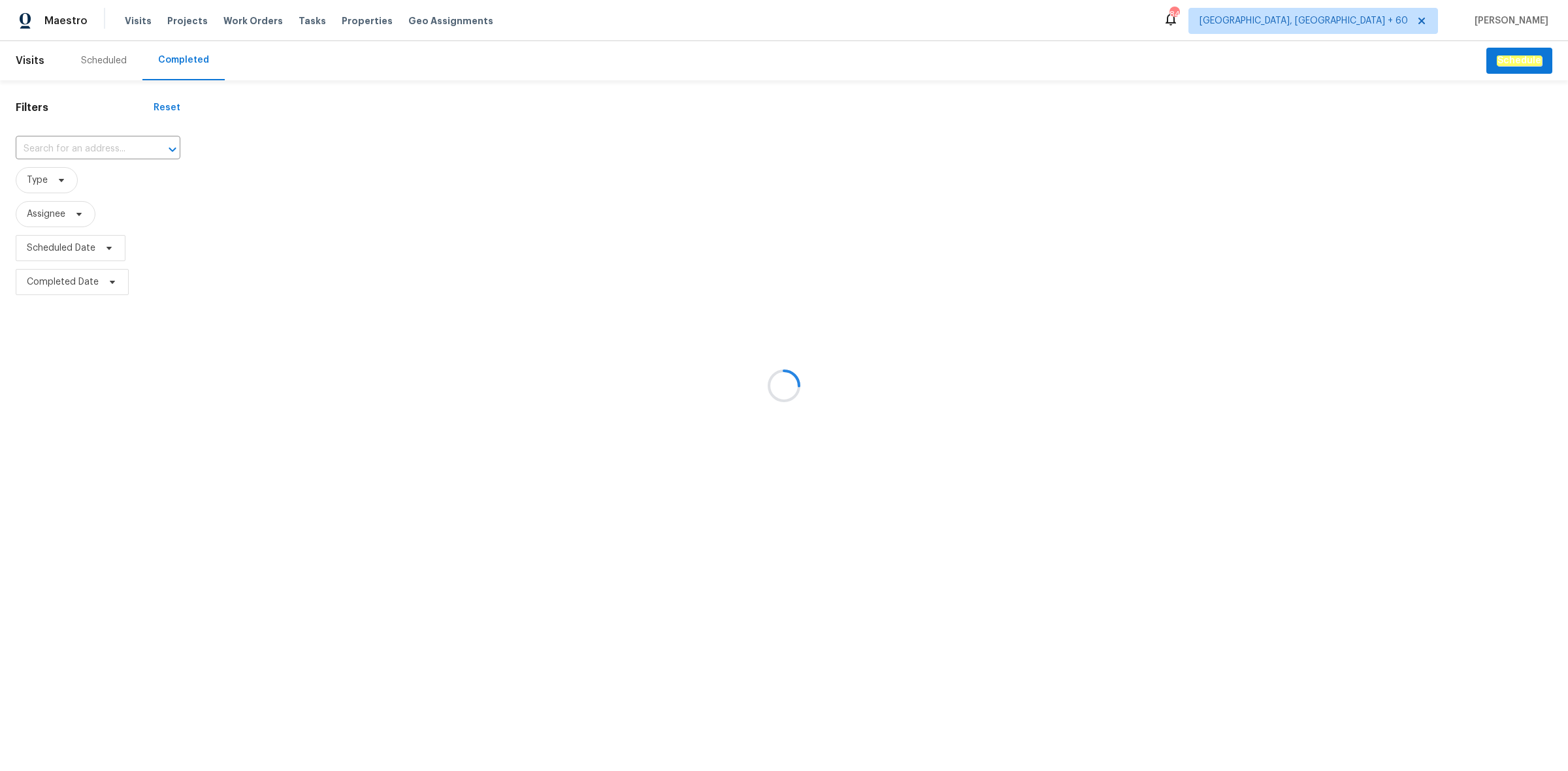
click at [92, 152] on div at bounding box center [784, 386] width 1568 height 771
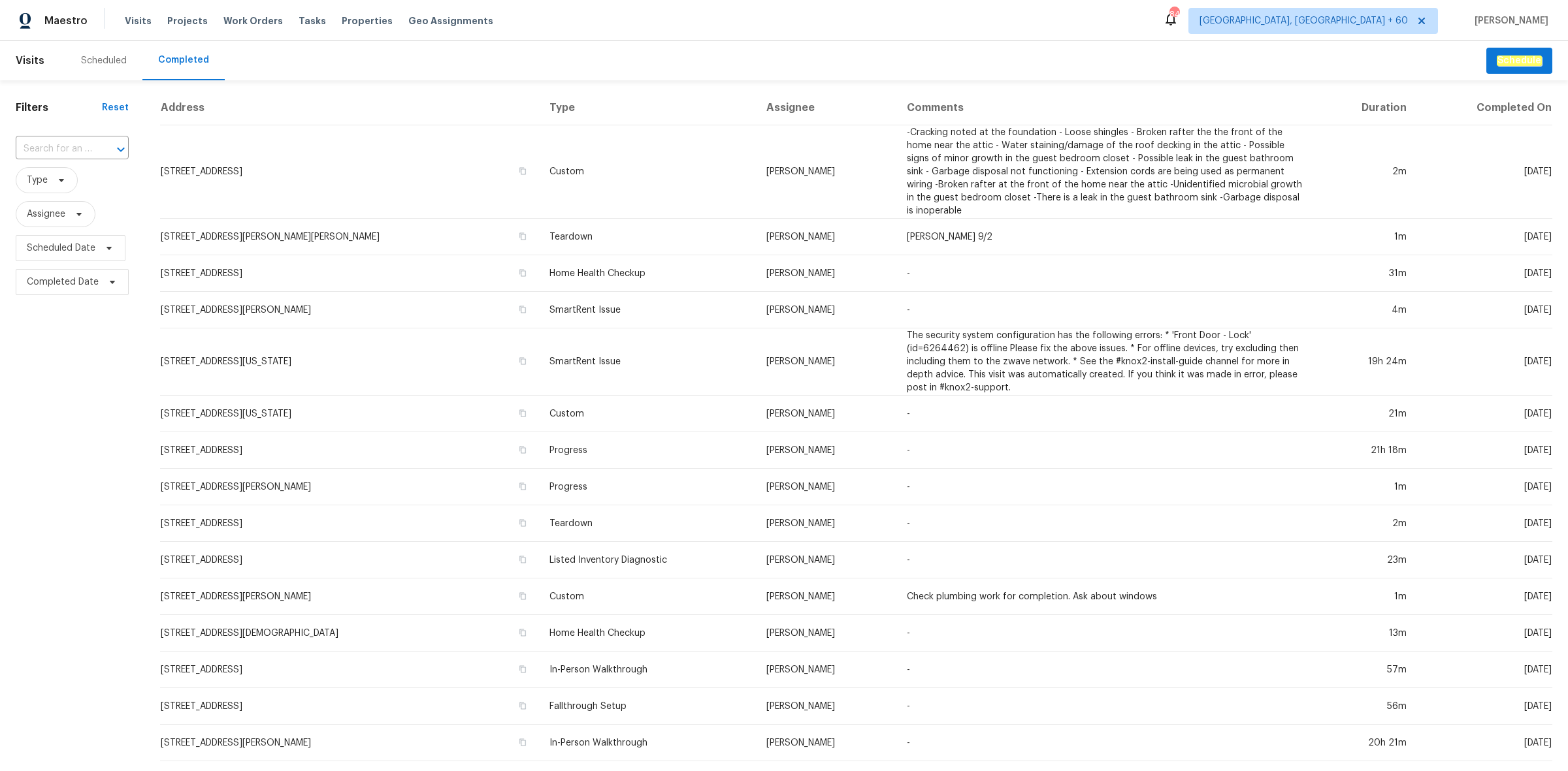
click at [95, 147] on div at bounding box center [112, 150] width 34 height 18
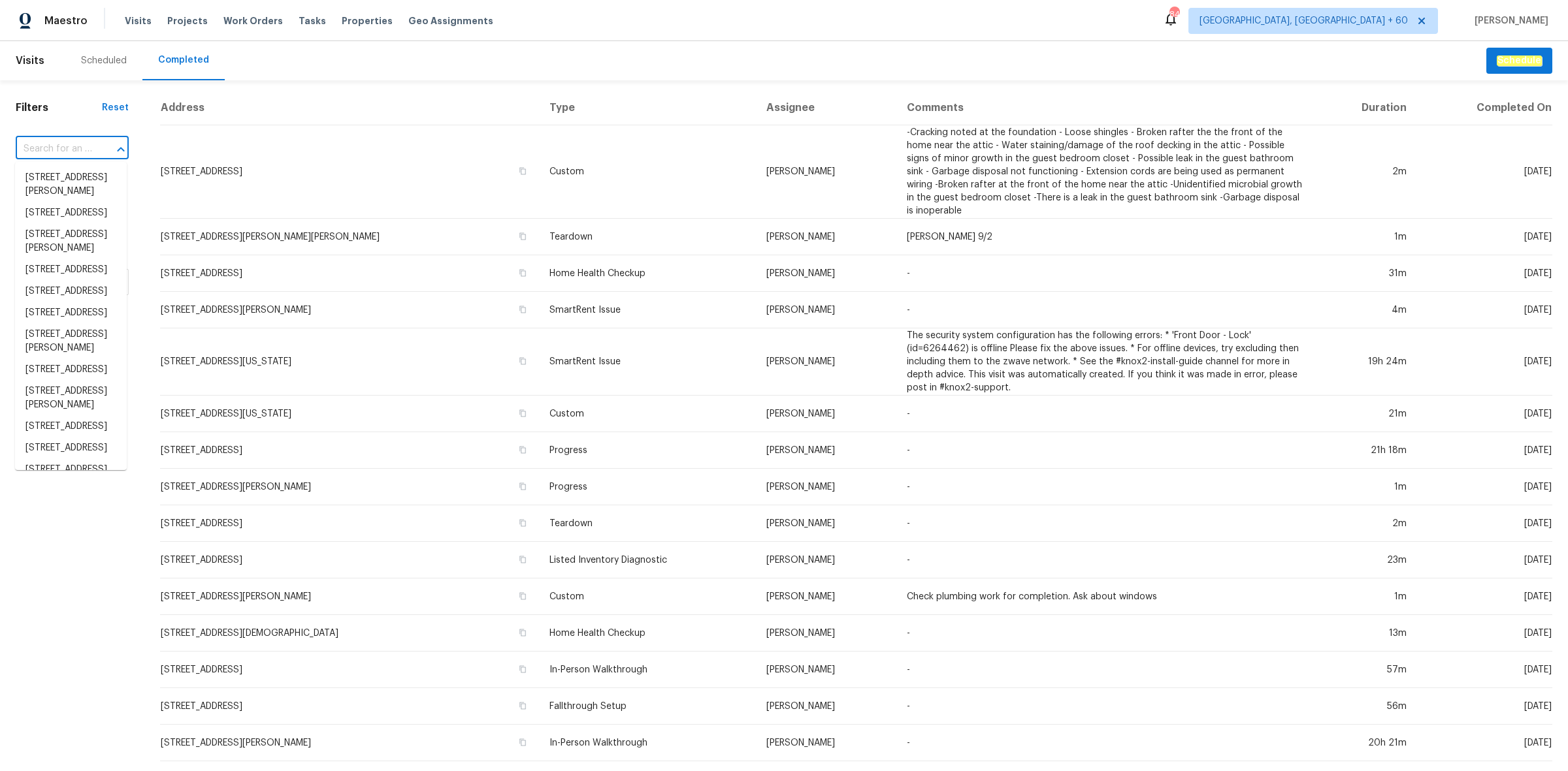
paste input "8204 Coosa Ct, Raleigh, NC 27616"
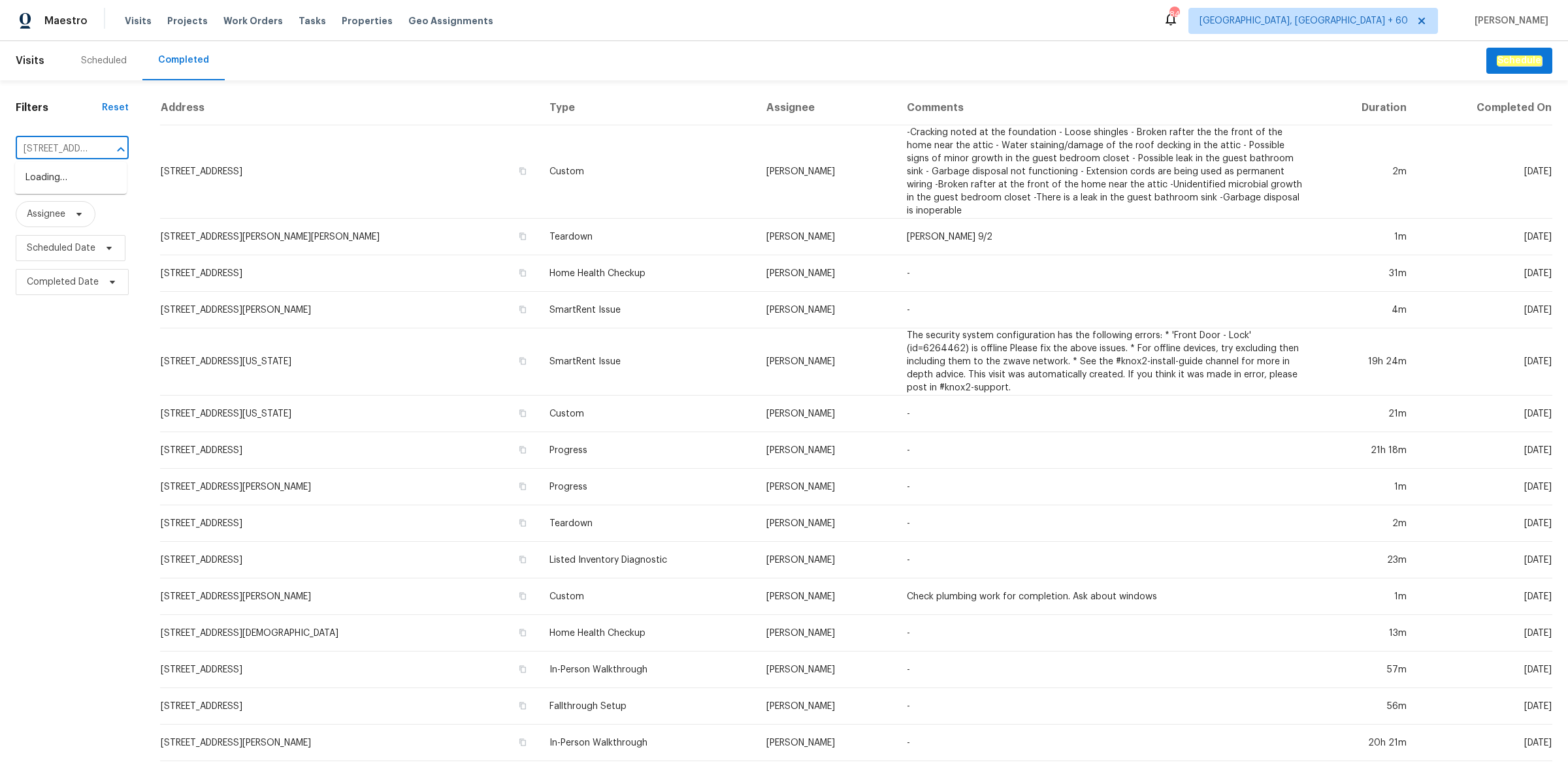
scroll to position [0, 79]
type input "8204 Coosa Ct, Raleigh, NC 27616"
click at [59, 186] on li "8204 Coosa Ct, Raleigh, NC 27616" at bounding box center [70, 178] width 112 height 21
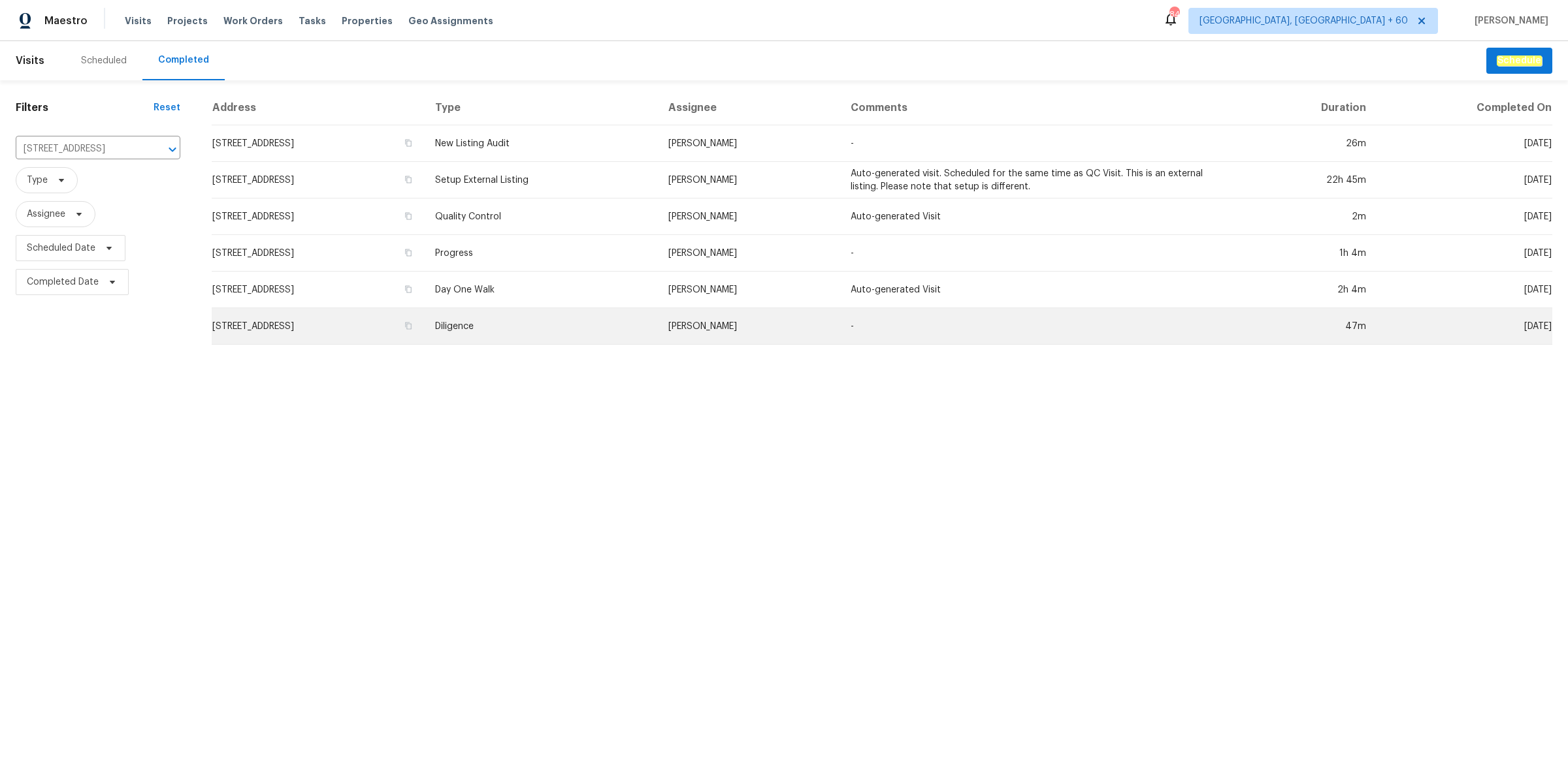
click at [425, 318] on td "8204 Coosa Ct, Raleigh, NC 27616" at bounding box center [318, 326] width 213 height 37
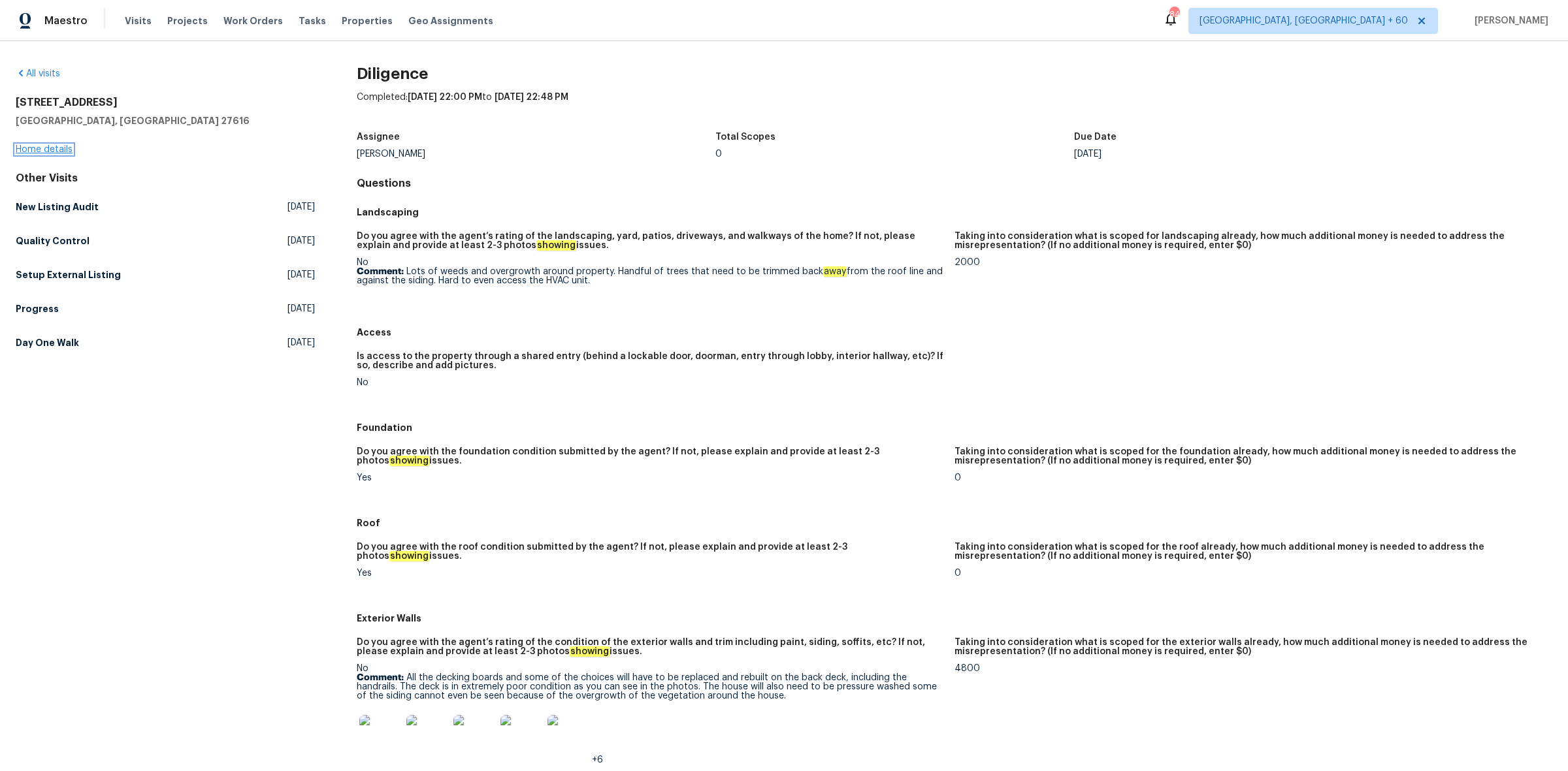
click at [64, 151] on link "Home details" at bounding box center [44, 149] width 57 height 9
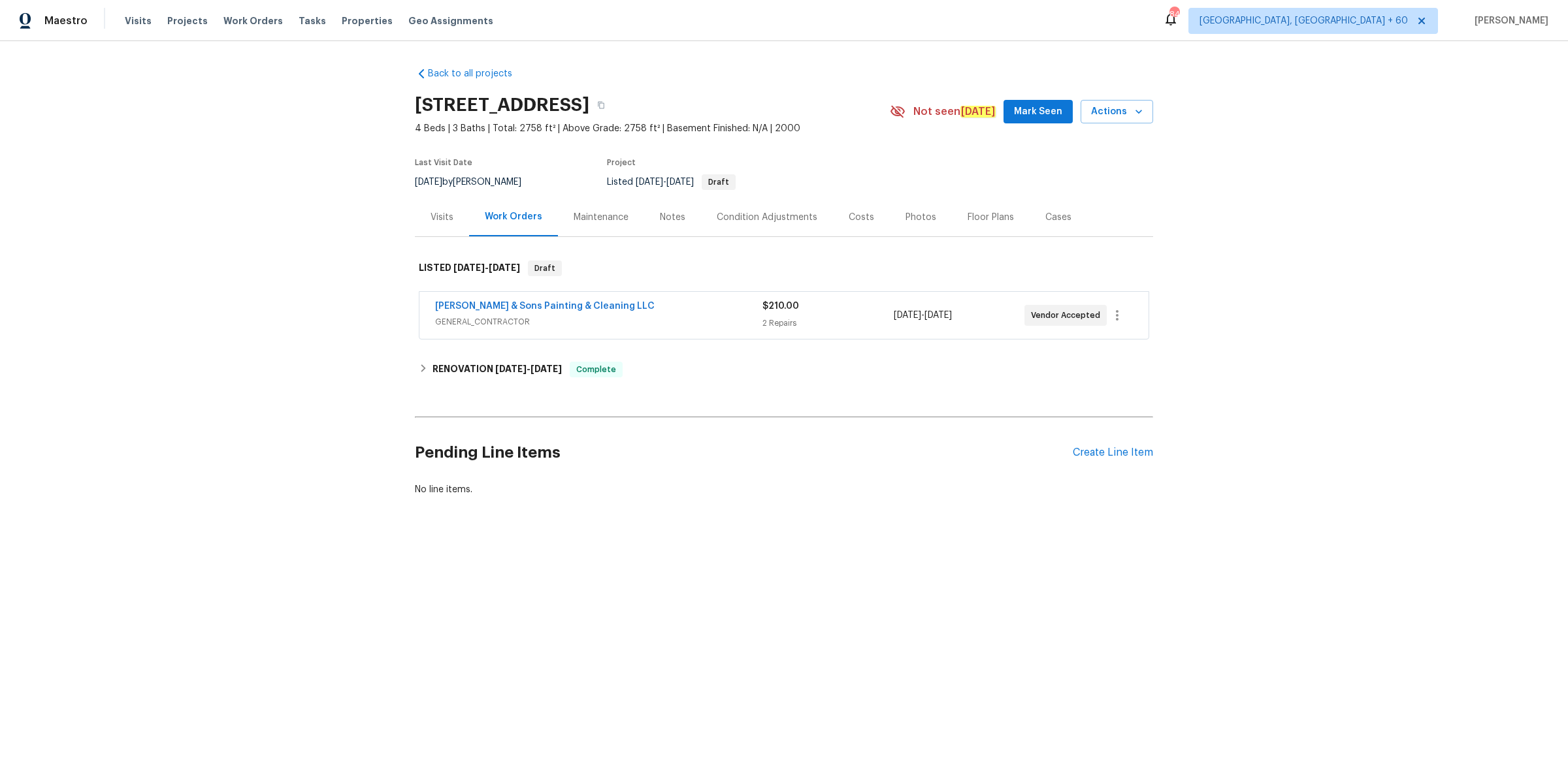
click at [905, 222] on div "Photos" at bounding box center [921, 217] width 31 height 13
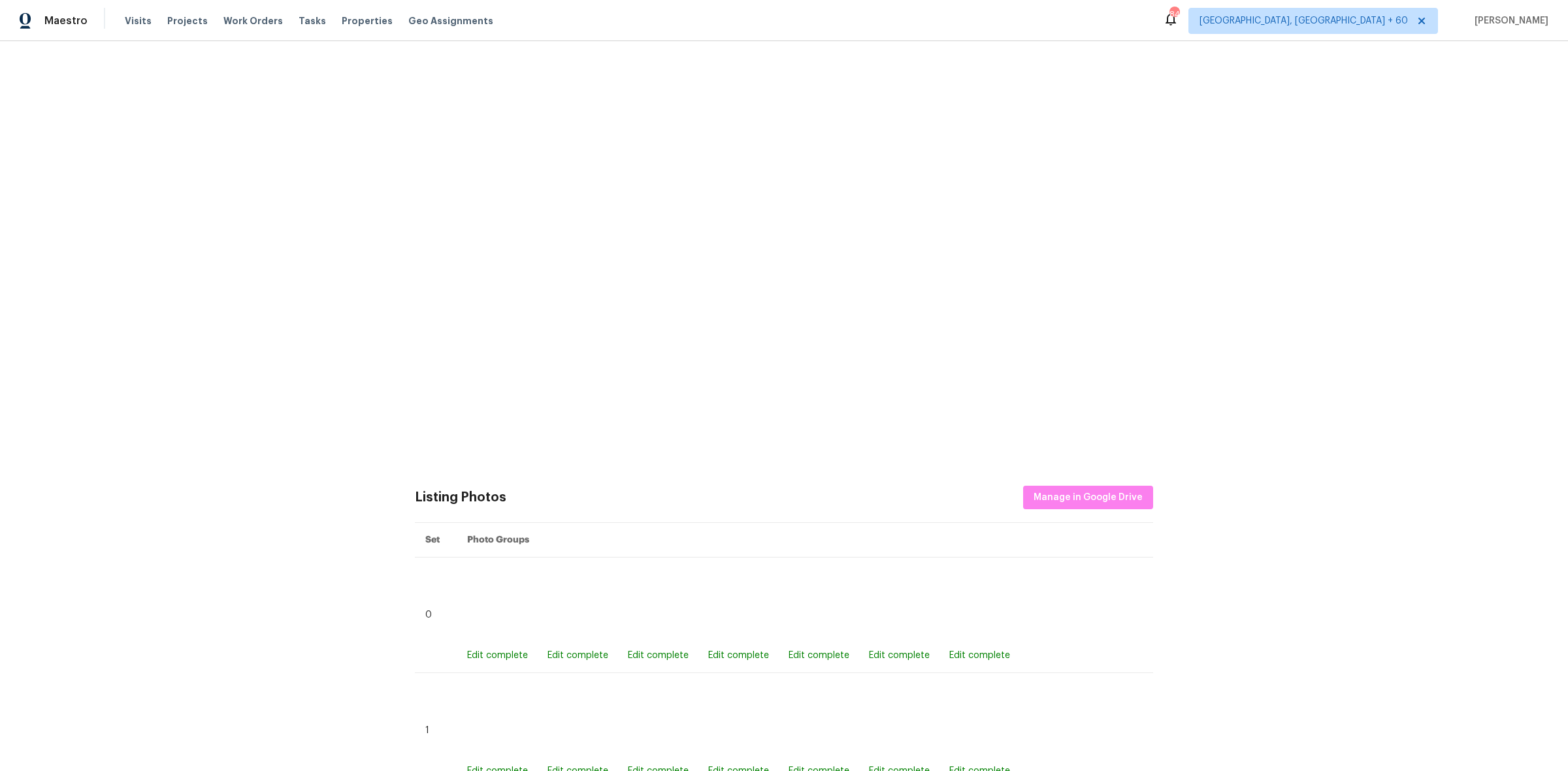
scroll to position [817, 0]
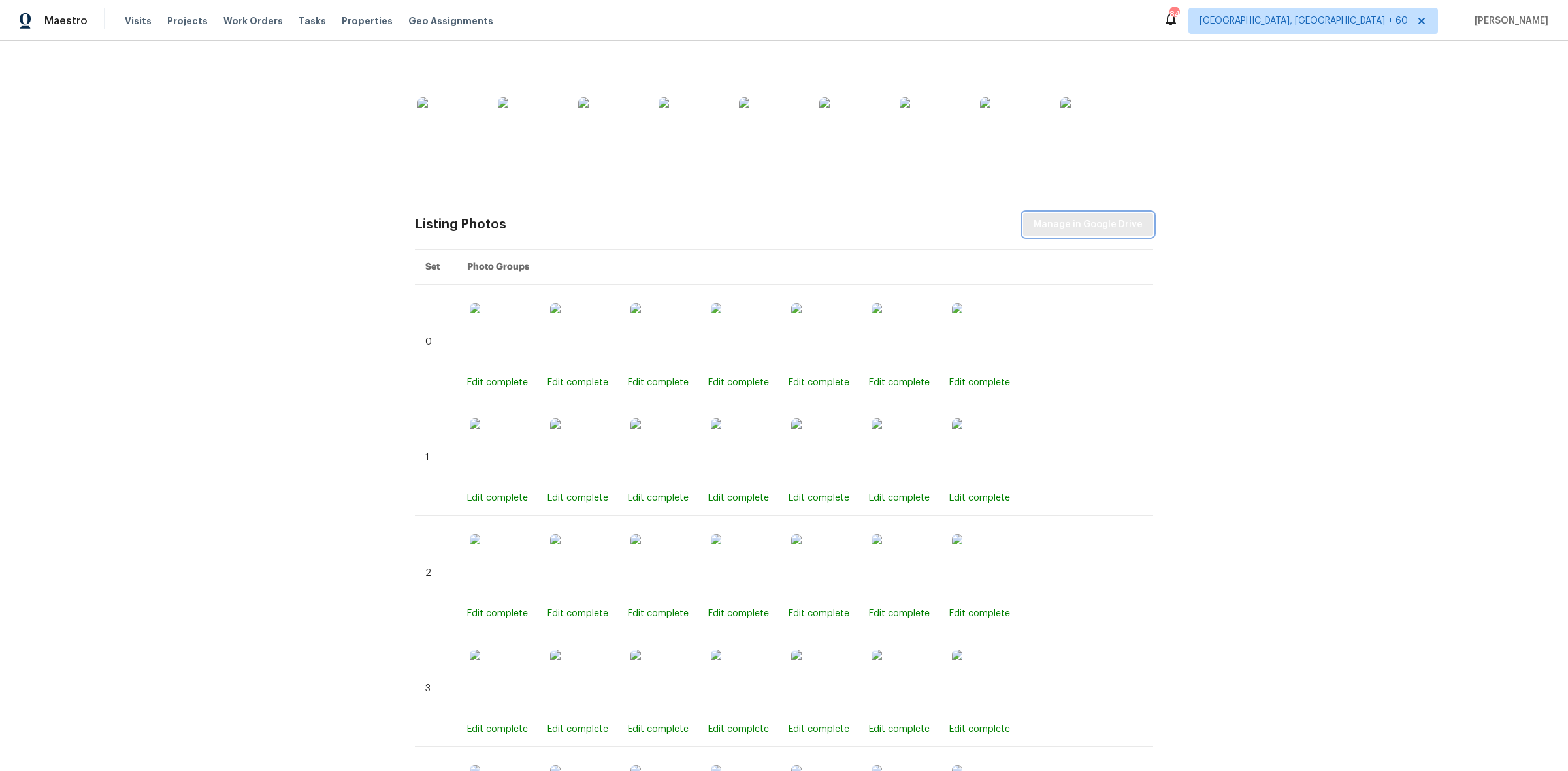
click at [1085, 219] on span "Manage in Google Drive" at bounding box center [1088, 224] width 109 height 17
